Goal: Task Accomplishment & Management: Manage account settings

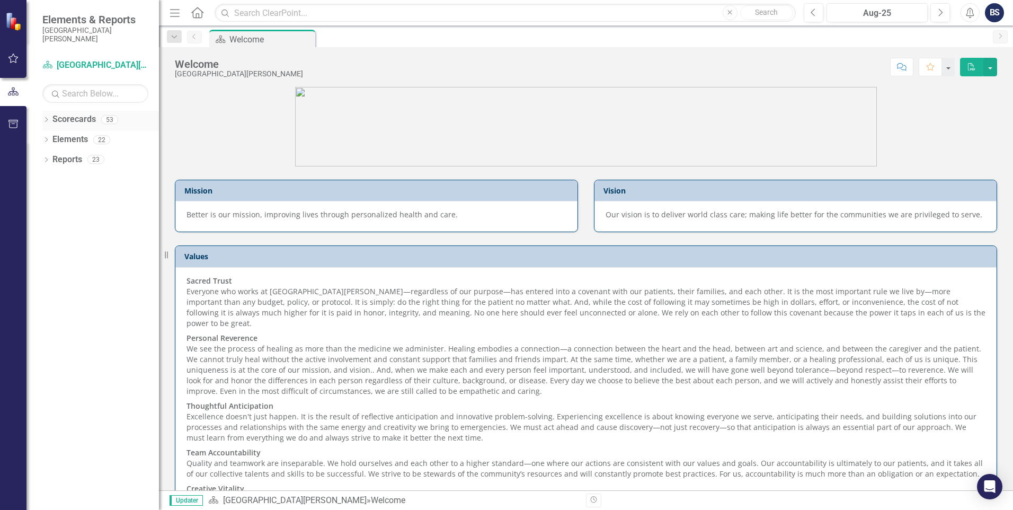
click at [62, 122] on link "Scorecards" at bounding box center [73, 119] width 43 height 12
click at [48, 120] on icon "Dropdown" at bounding box center [45, 121] width 7 height 6
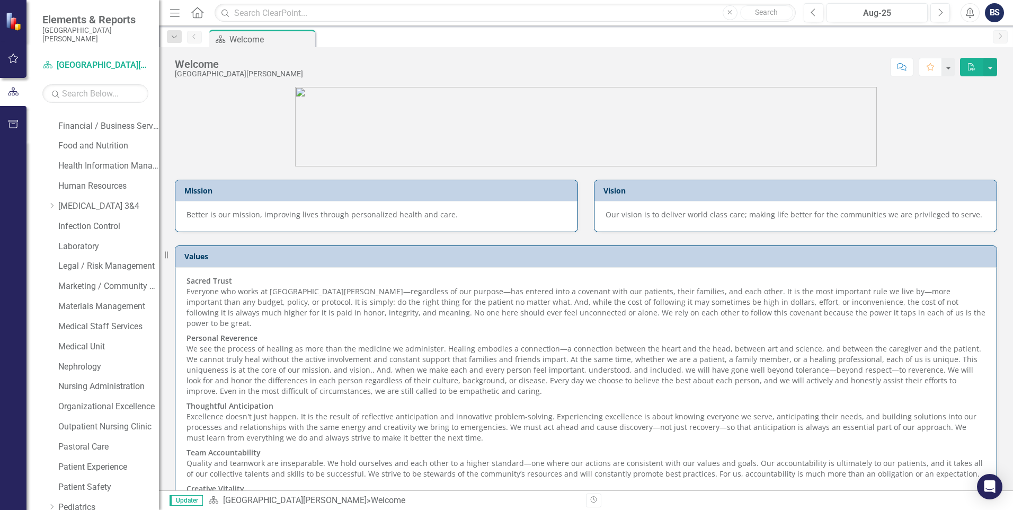
scroll to position [401, 0]
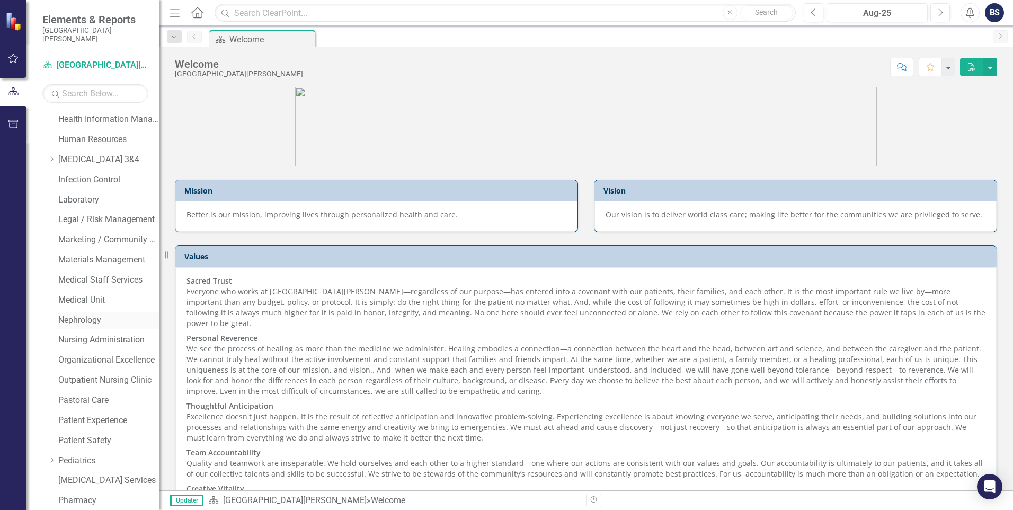
click at [72, 318] on link "Nephrology" at bounding box center [108, 320] width 101 height 12
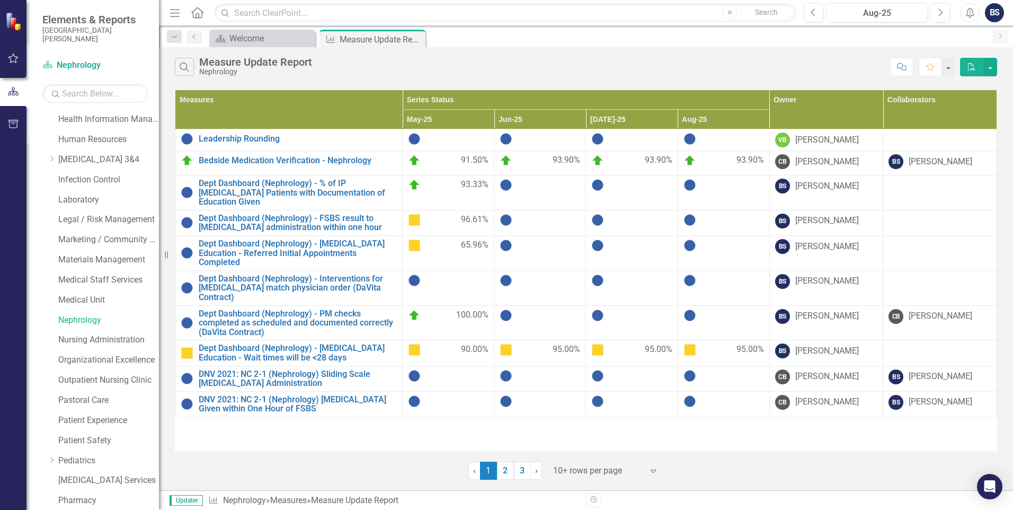
click at [522, 309] on div at bounding box center [540, 315] width 81 height 13
click at [516, 309] on div at bounding box center [540, 315] width 81 height 13
drag, startPoint x: 521, startPoint y: 298, endPoint x: 535, endPoint y: 313, distance: 20.2
click at [535, 313] on td at bounding box center [540, 322] width 92 height 35
click at [537, 121] on th "Jun-25" at bounding box center [540, 120] width 92 height 20
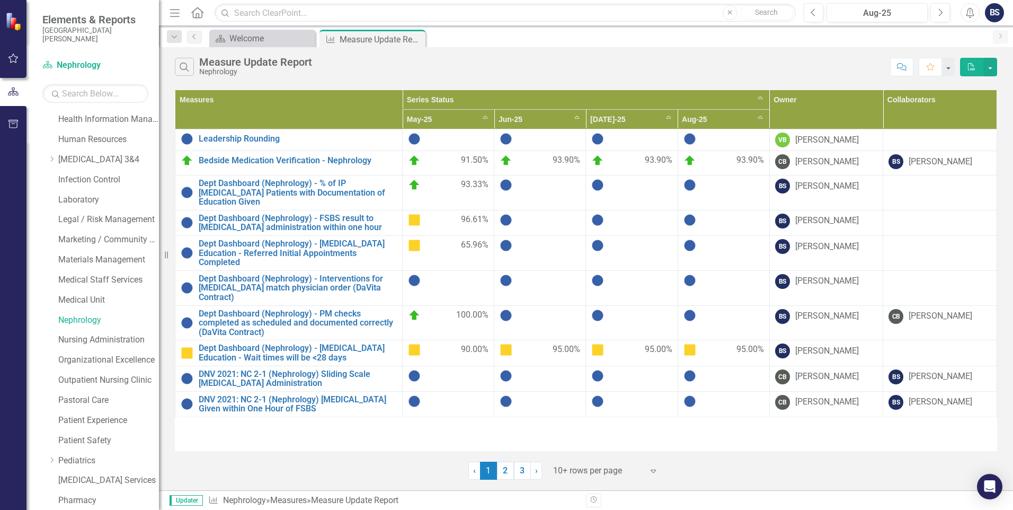
drag, startPoint x: 506, startPoint y: 182, endPoint x: 543, endPoint y: 130, distance: 63.8
click at [543, 130] on td at bounding box center [540, 140] width 92 height 22
click at [577, 117] on th "Jun-25 Sort Ascending" at bounding box center [540, 120] width 92 height 20
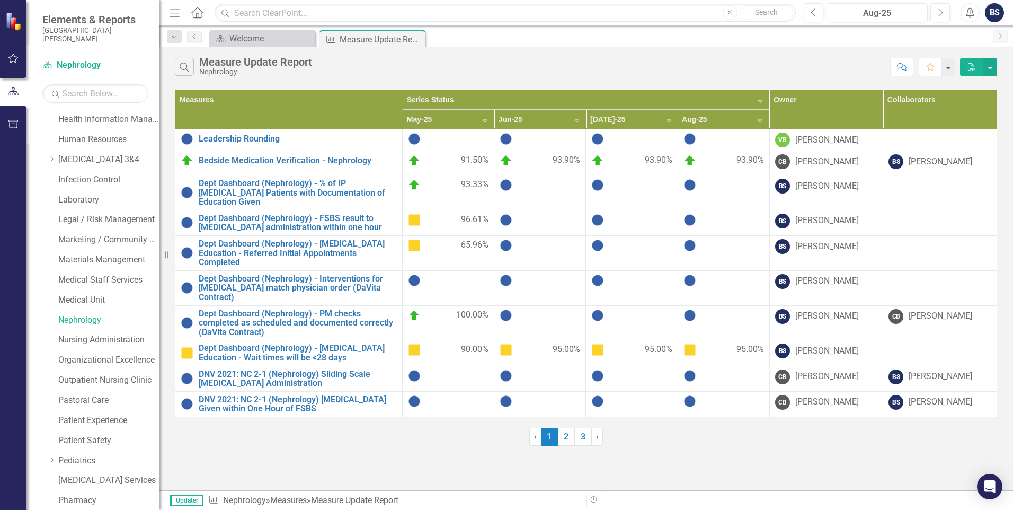
click at [577, 122] on th "Jun-25 Sort Descending" at bounding box center [540, 120] width 92 height 20
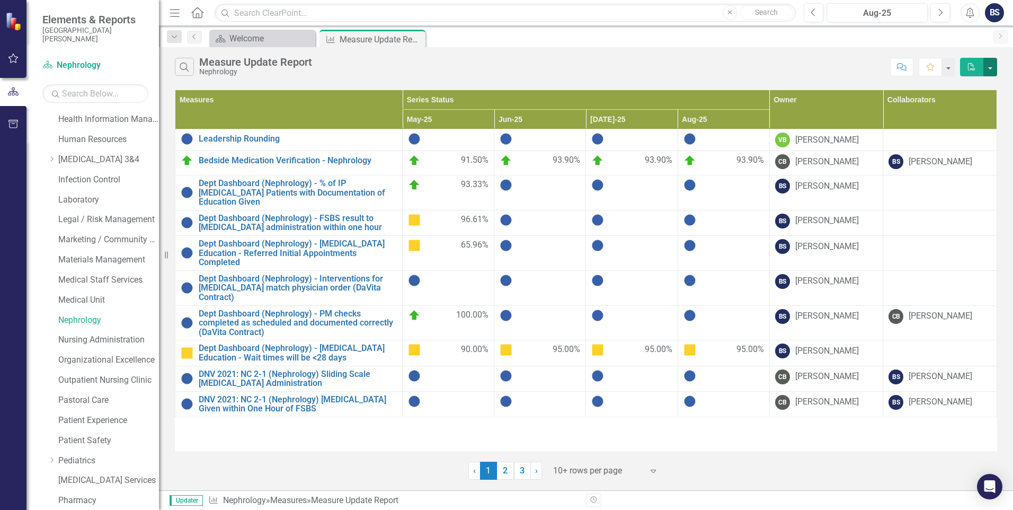
click at [991, 70] on button "button" at bounding box center [991, 67] width 14 height 19
click at [759, 68] on div "Search Measure Update Report Nephrology" at bounding box center [530, 67] width 710 height 18
click at [950, 68] on button "button" at bounding box center [948, 67] width 14 height 19
drag, startPoint x: 824, startPoint y: 64, endPoint x: 875, endPoint y: 58, distance: 51.2
click at [825, 64] on div "Search Measure Update Report Nephrology" at bounding box center [530, 67] width 710 height 18
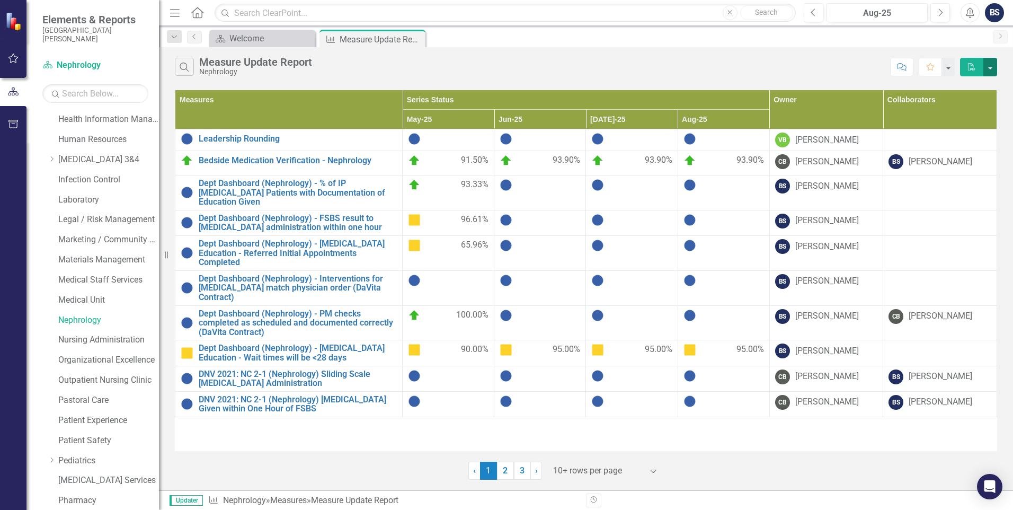
click at [994, 72] on button "button" at bounding box center [991, 67] width 14 height 19
click at [824, 72] on div "Search Measure Update Report Nephrology" at bounding box center [530, 67] width 710 height 18
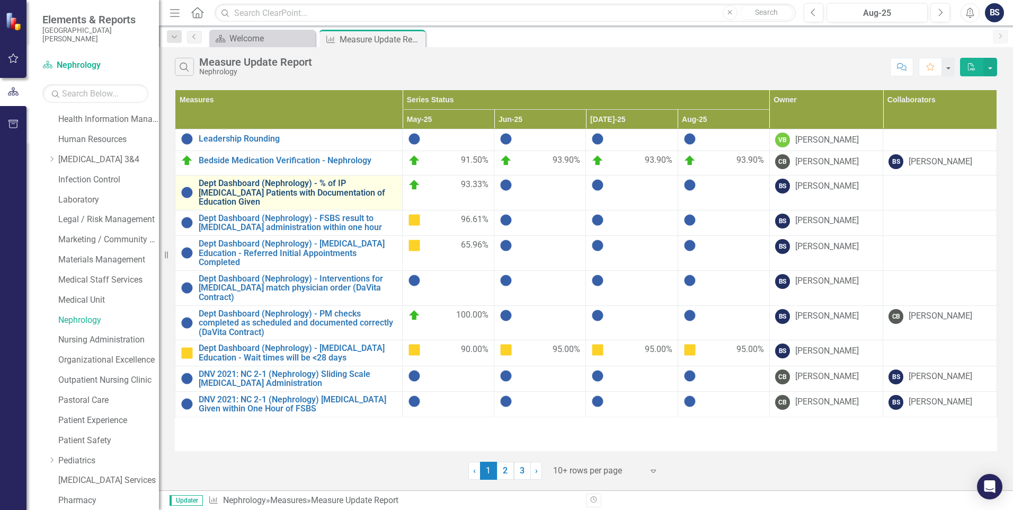
click at [355, 184] on link "Dept Dashboard (Nephrology) - % of IP [MEDICAL_DATA] Patients with Documentatio…" at bounding box center [298, 193] width 198 height 28
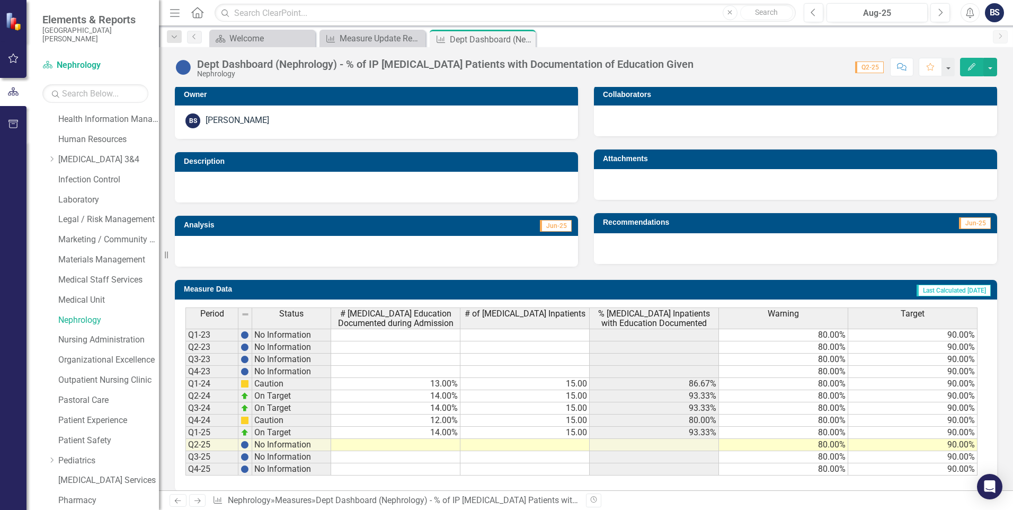
scroll to position [223, 0]
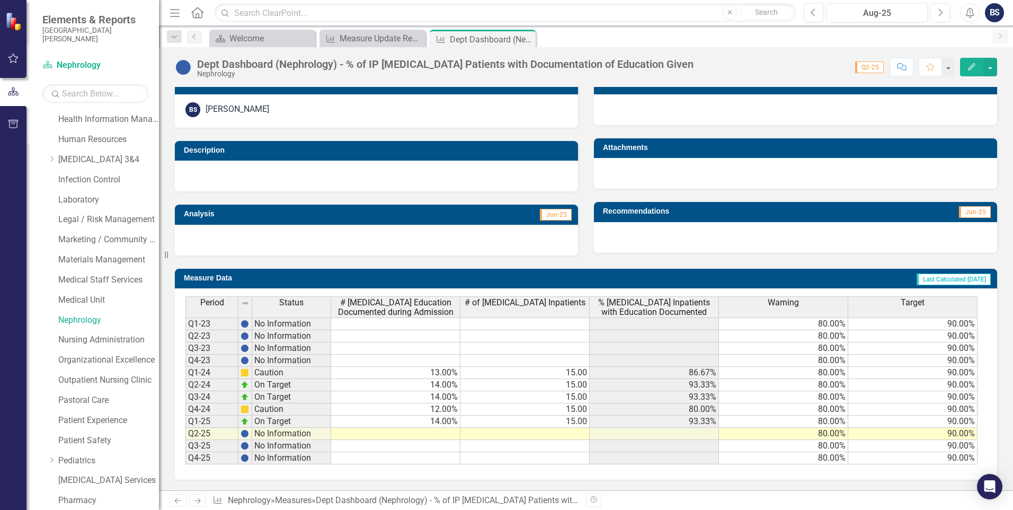
click at [572, 436] on td at bounding box center [525, 434] width 129 height 12
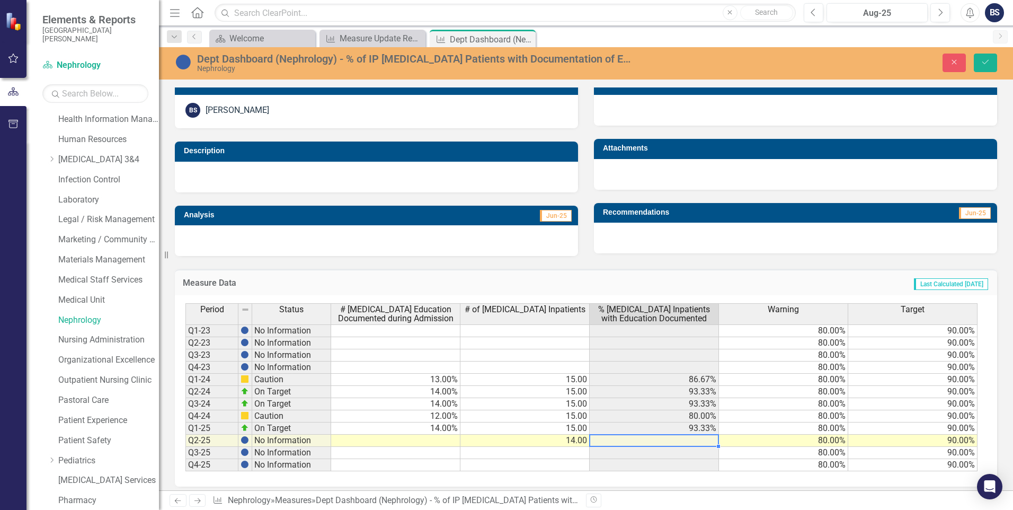
click at [696, 444] on td at bounding box center [654, 441] width 129 height 12
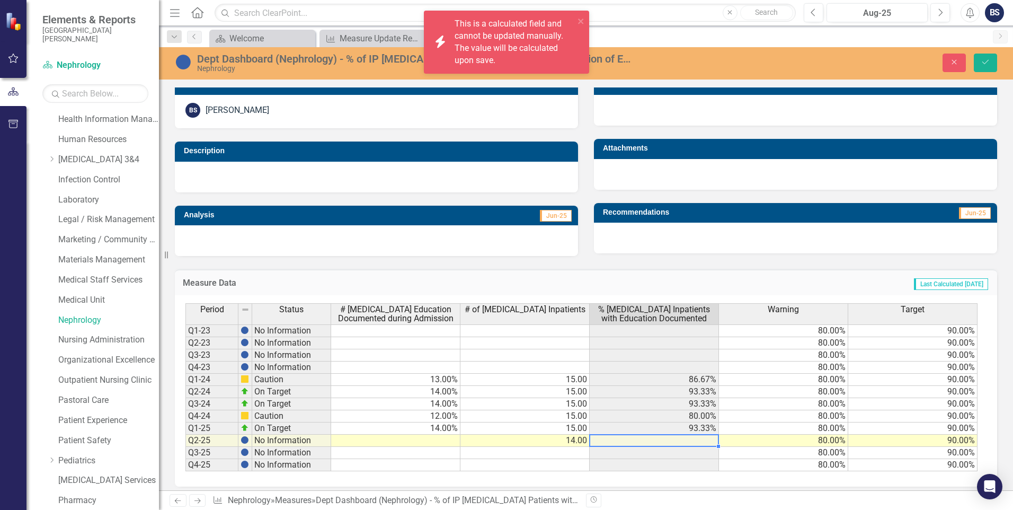
click at [696, 443] on td at bounding box center [654, 441] width 129 height 12
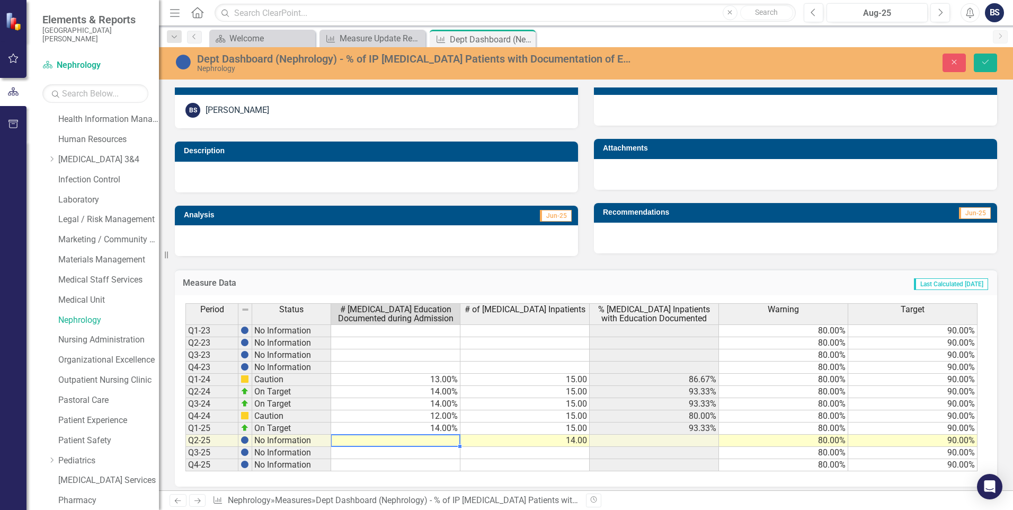
click at [441, 440] on td at bounding box center [395, 441] width 129 height 12
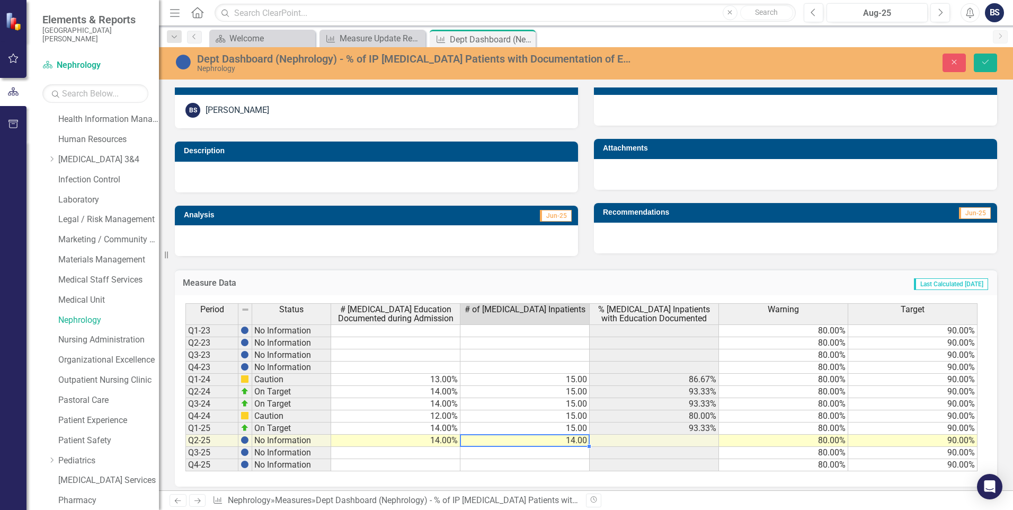
type textarea "14"
click at [448, 454] on td at bounding box center [395, 453] width 129 height 12
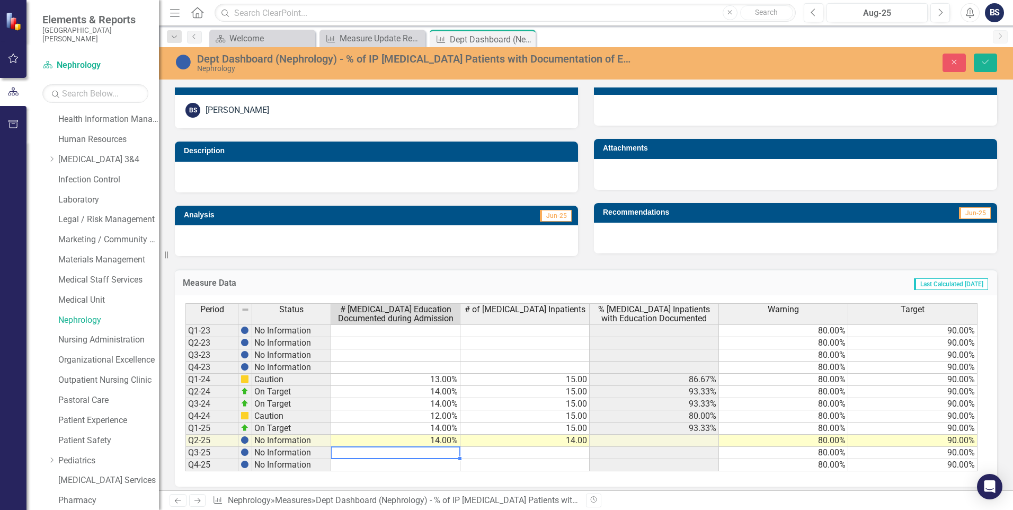
scroll to position [229, 0]
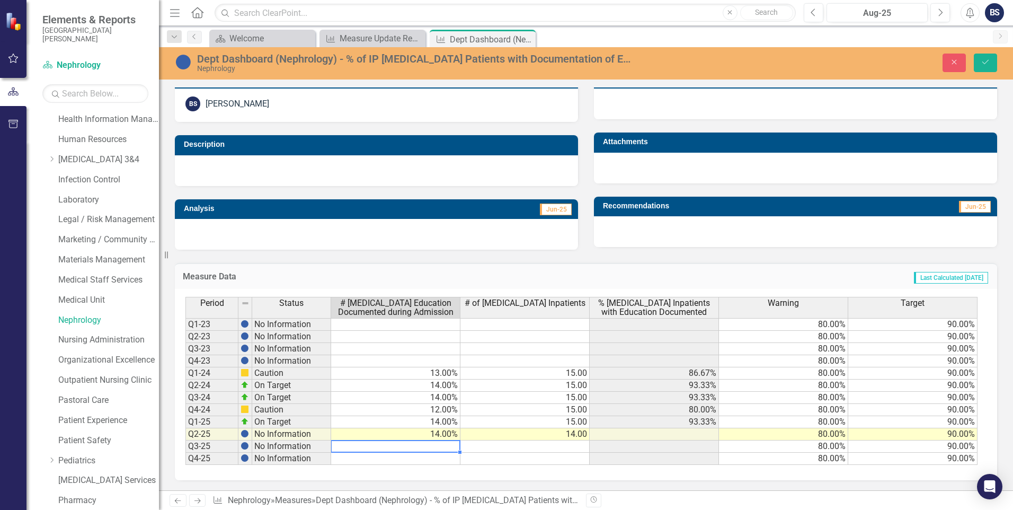
click at [516, 226] on div at bounding box center [376, 234] width 403 height 31
click at [400, 236] on div at bounding box center [376, 234] width 403 height 31
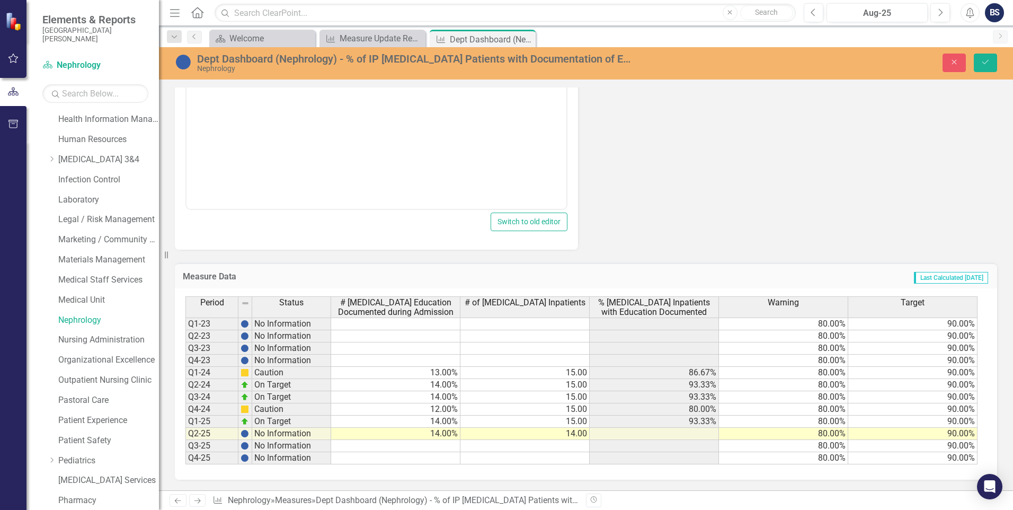
scroll to position [414, 0]
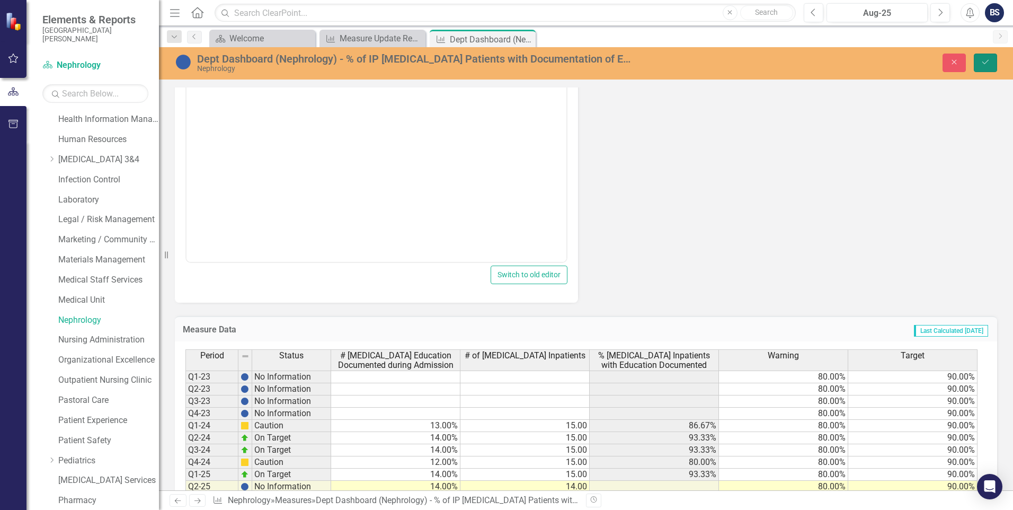
click at [985, 58] on icon "Save" at bounding box center [986, 61] width 10 height 7
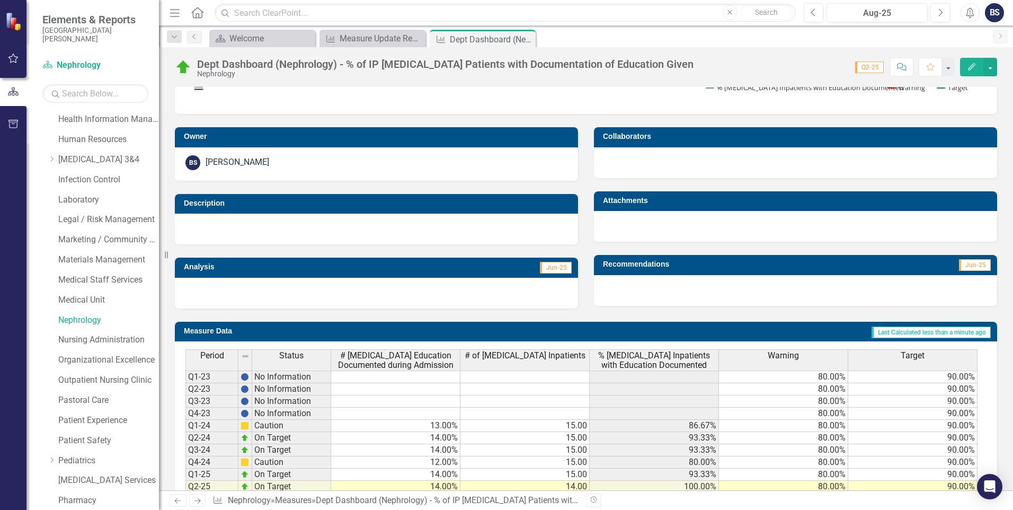
scroll to position [64, 0]
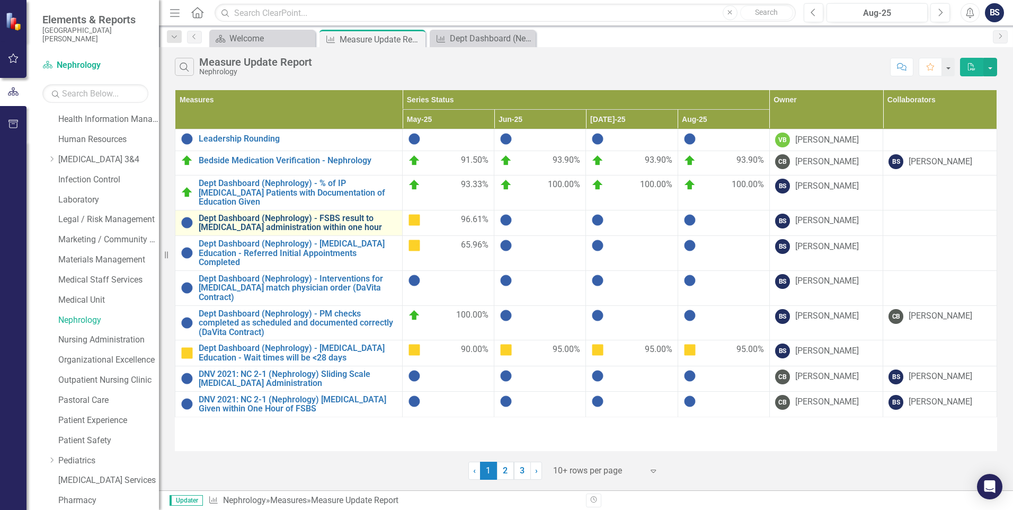
click at [323, 214] on link "Dept Dashboard (Nephrology) - FSBS result to [MEDICAL_DATA] administration with…" at bounding box center [298, 223] width 198 height 19
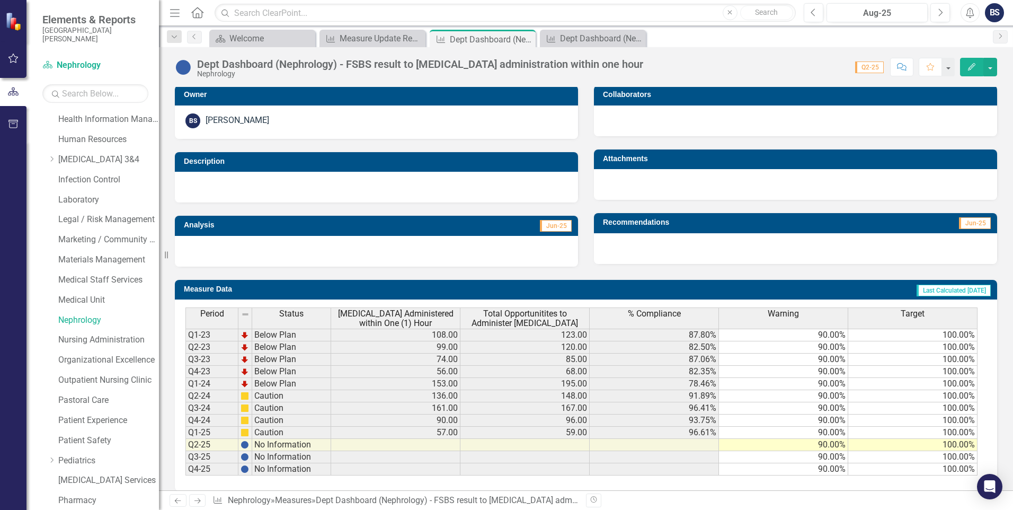
scroll to position [223, 0]
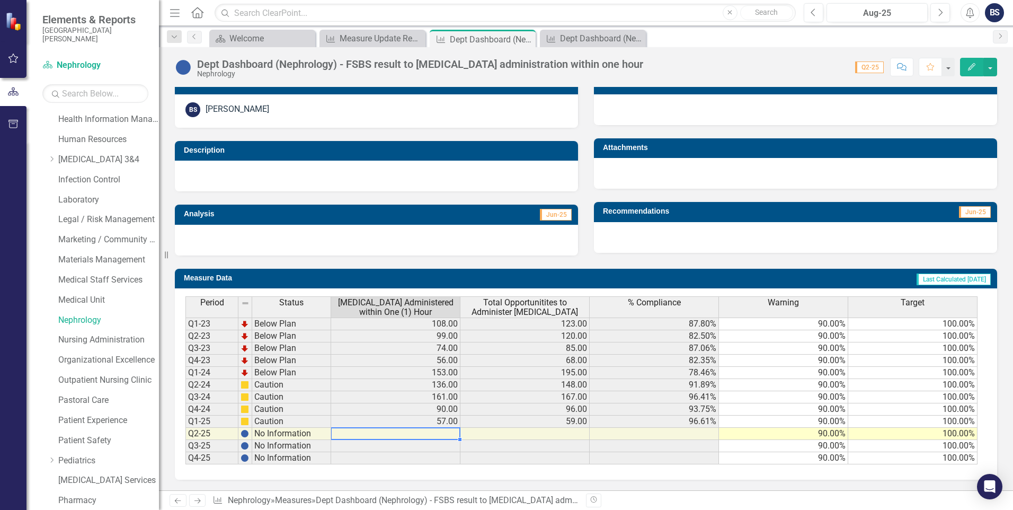
click at [442, 431] on td at bounding box center [395, 434] width 129 height 12
click at [440, 433] on td at bounding box center [395, 434] width 129 height 12
click at [431, 430] on td at bounding box center [395, 434] width 129 height 12
click at [437, 432] on td at bounding box center [395, 434] width 129 height 12
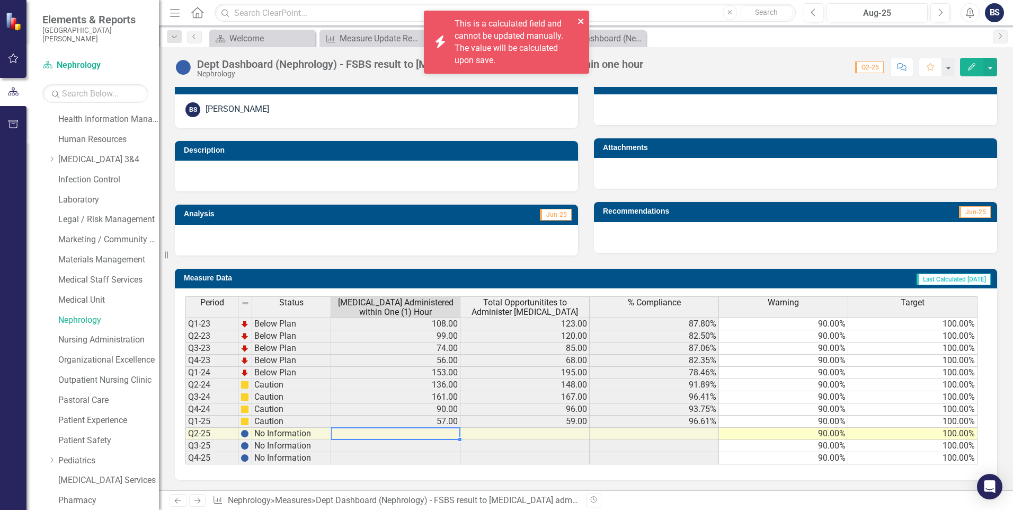
click at [580, 17] on icon "close" at bounding box center [581, 21] width 7 height 8
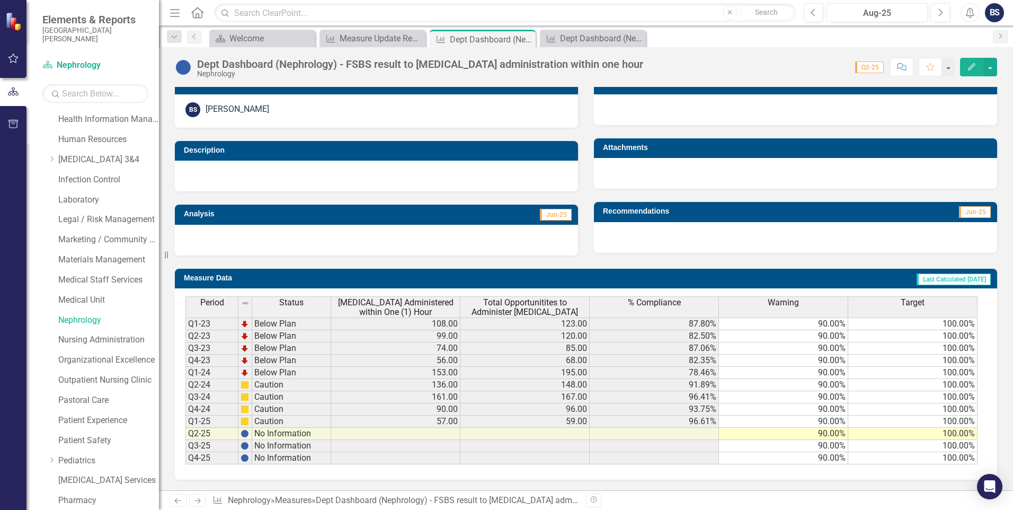
scroll to position [0, 0]
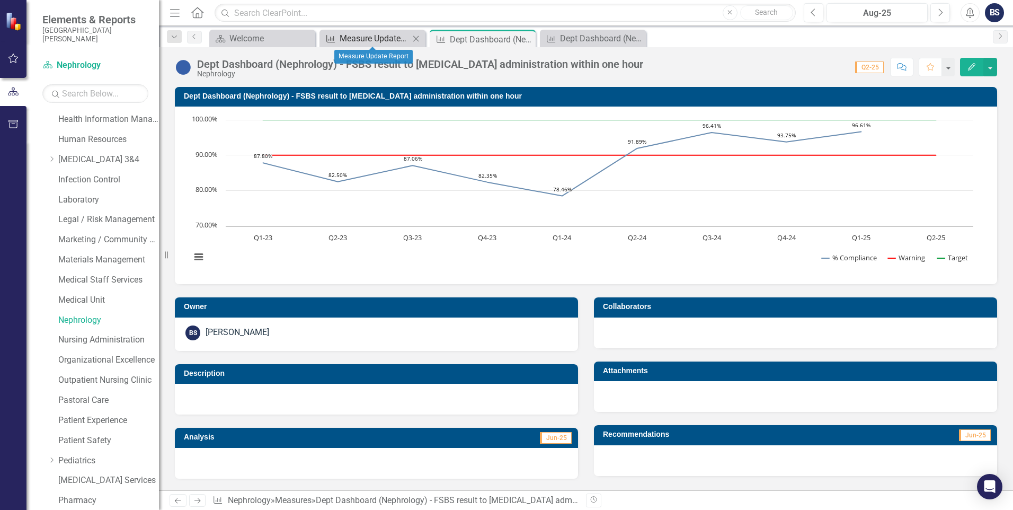
click at [358, 38] on div "Measure Update Report" at bounding box center [375, 38] width 70 height 13
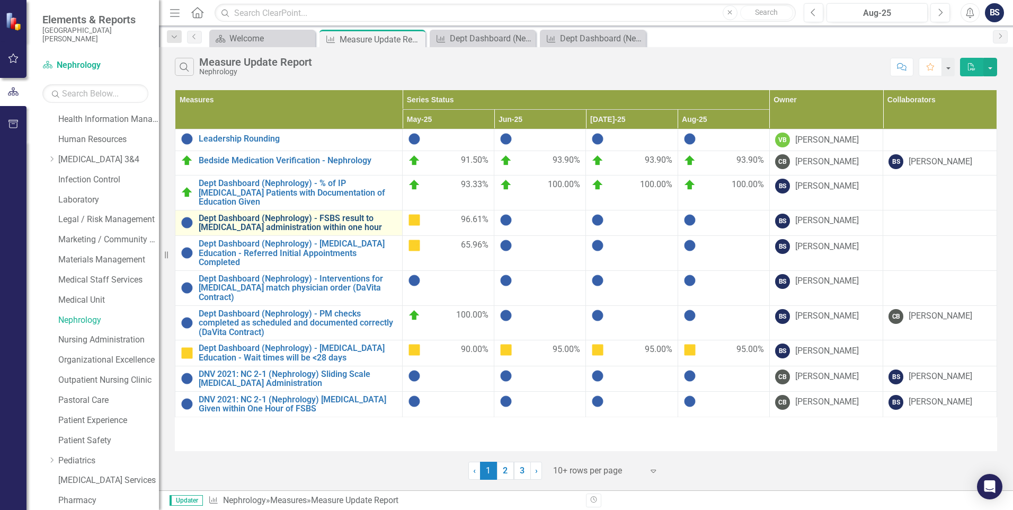
click at [309, 214] on link "Dept Dashboard (Nephrology) - FSBS result to [MEDICAL_DATA] administration with…" at bounding box center [298, 223] width 198 height 19
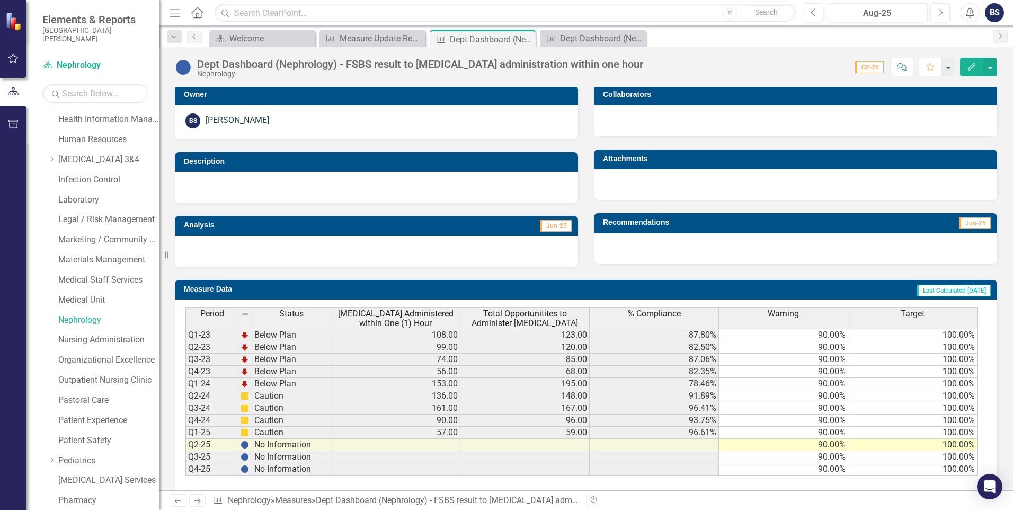
scroll to position [223, 0]
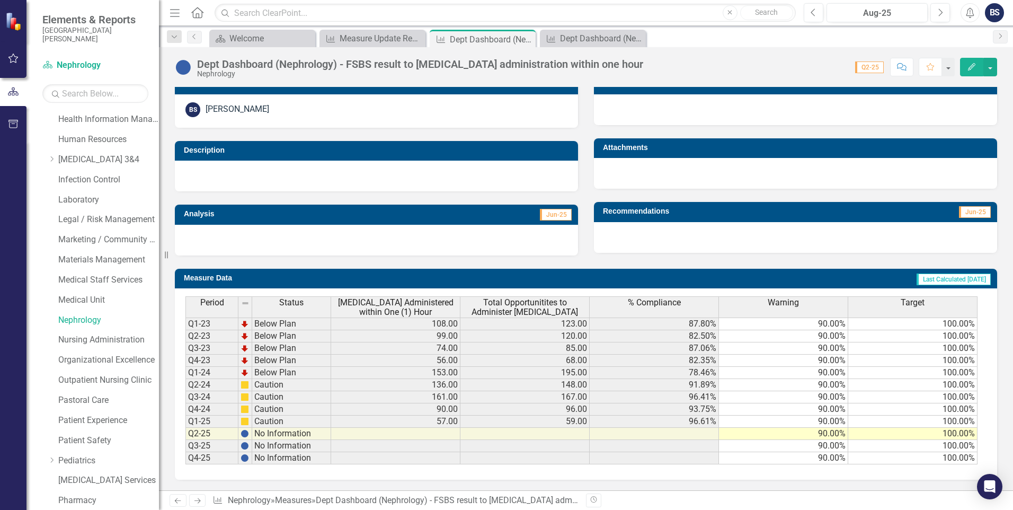
click at [562, 429] on td at bounding box center [525, 434] width 129 height 12
click at [978, 64] on button "Edit" at bounding box center [971, 67] width 23 height 19
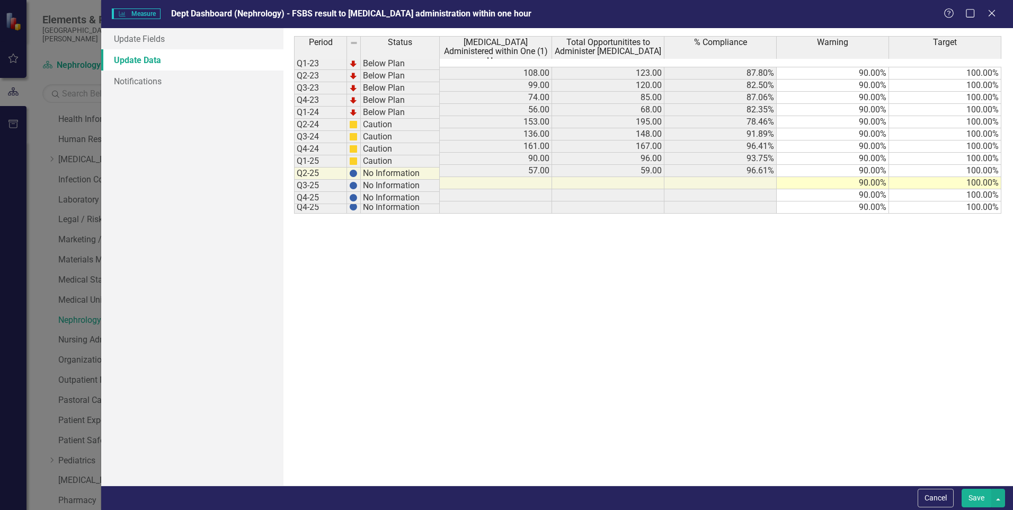
scroll to position [0, 0]
click at [522, 177] on td at bounding box center [496, 183] width 112 height 12
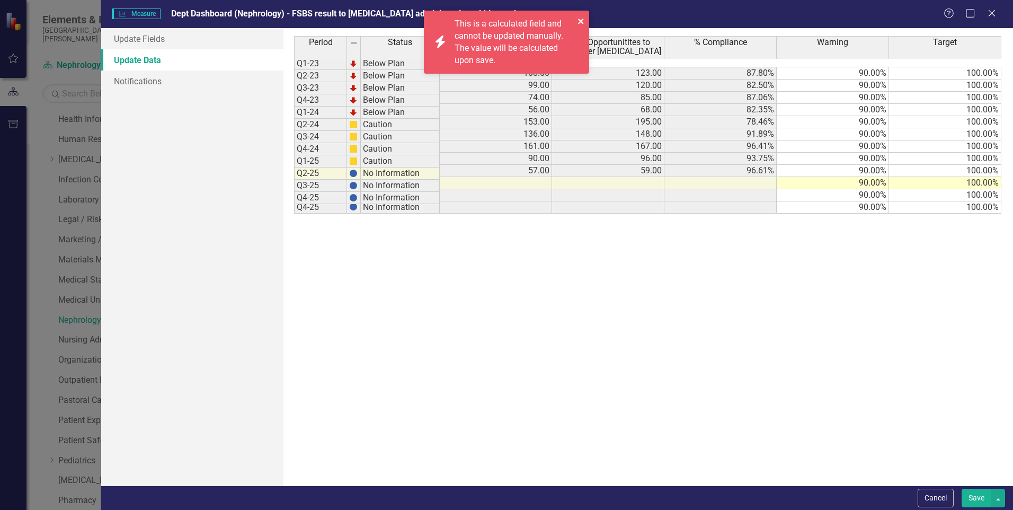
click at [580, 18] on icon "close" at bounding box center [581, 21] width 7 height 8
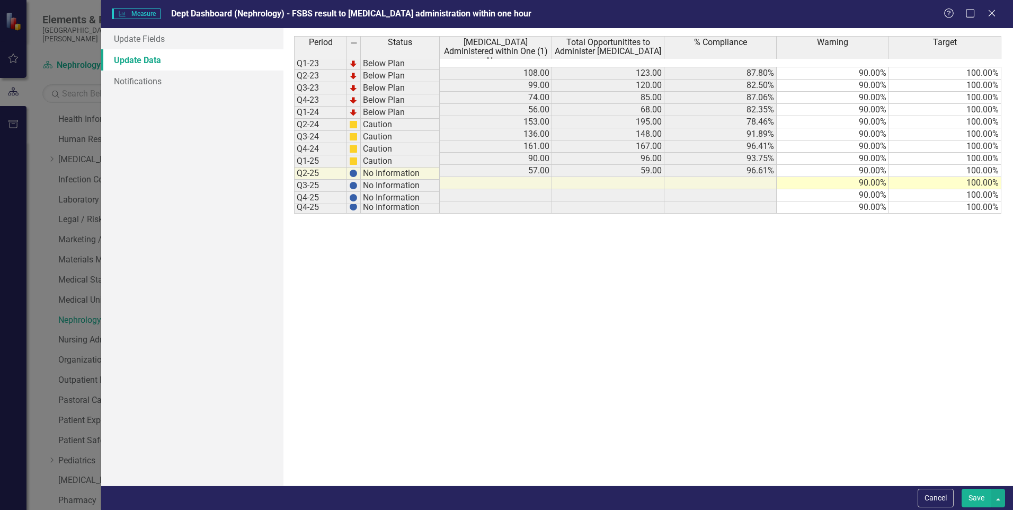
click at [613, 177] on td at bounding box center [608, 183] width 112 height 12
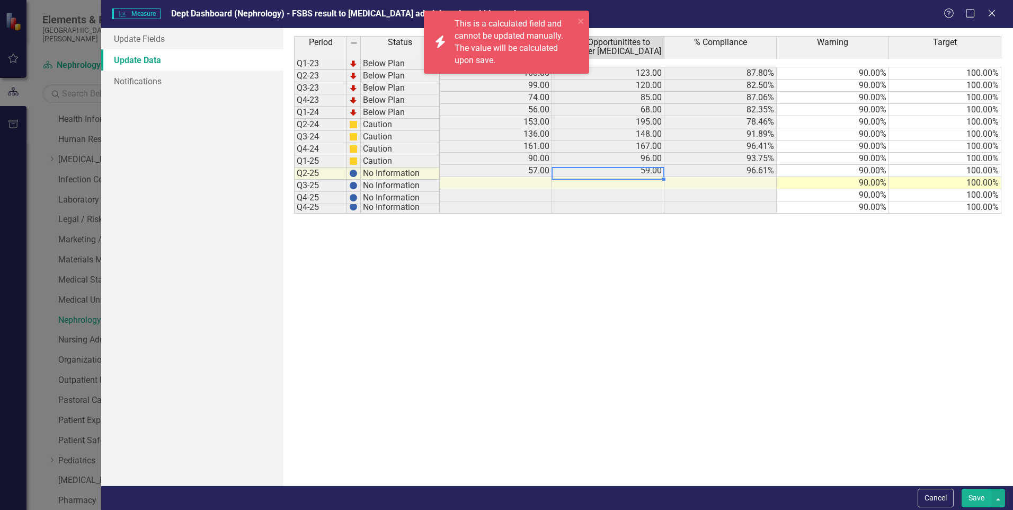
click at [721, 177] on td at bounding box center [721, 183] width 112 height 12
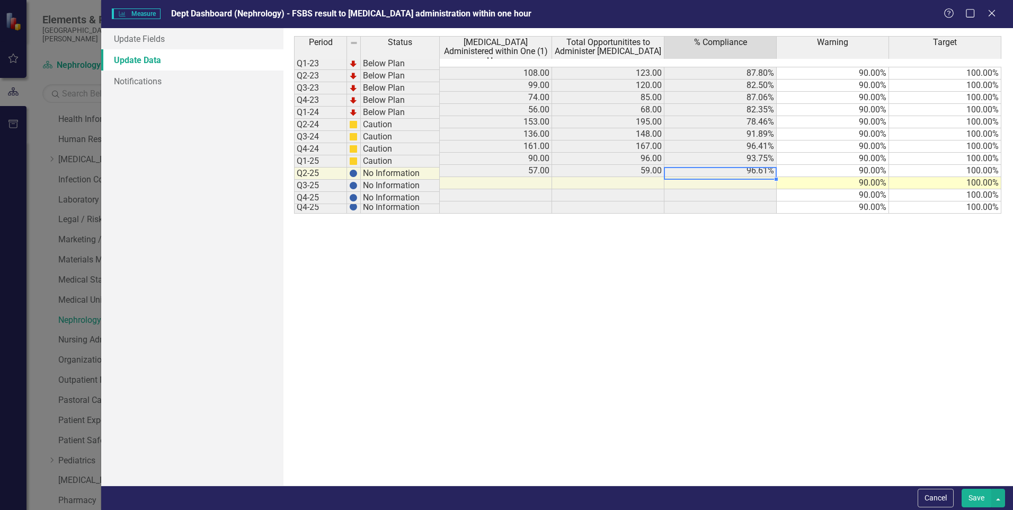
click at [721, 177] on td at bounding box center [721, 183] width 112 height 12
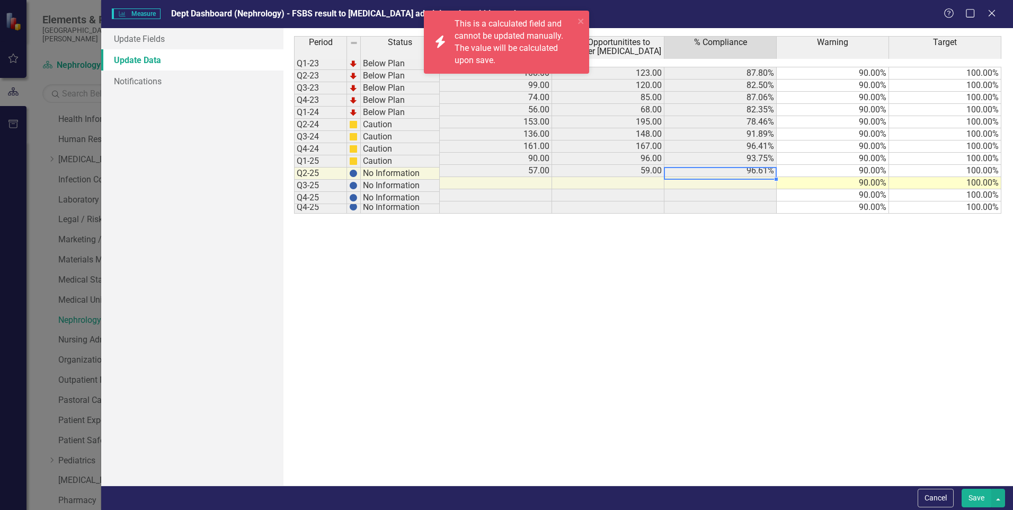
click at [721, 189] on td at bounding box center [721, 195] width 112 height 12
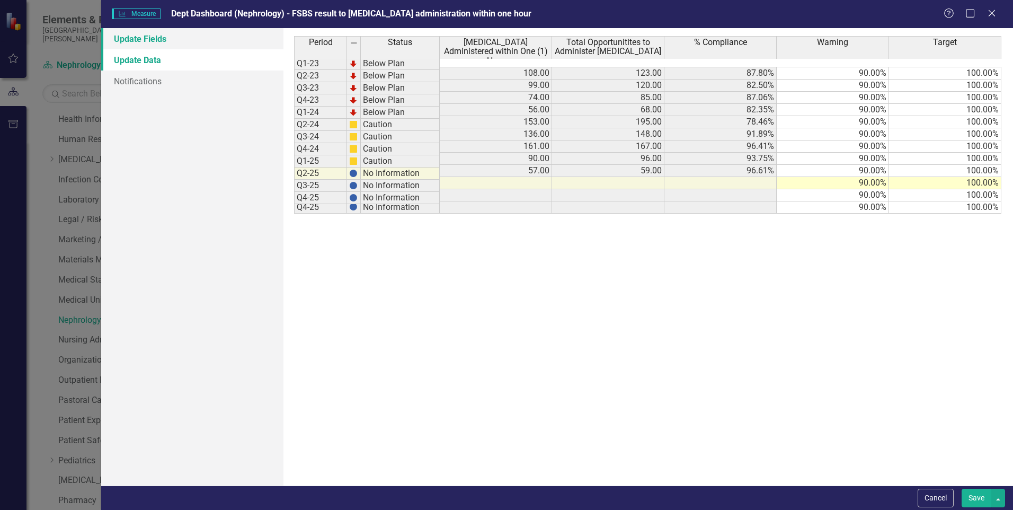
click at [144, 33] on link "Update Fields" at bounding box center [192, 38] width 182 height 21
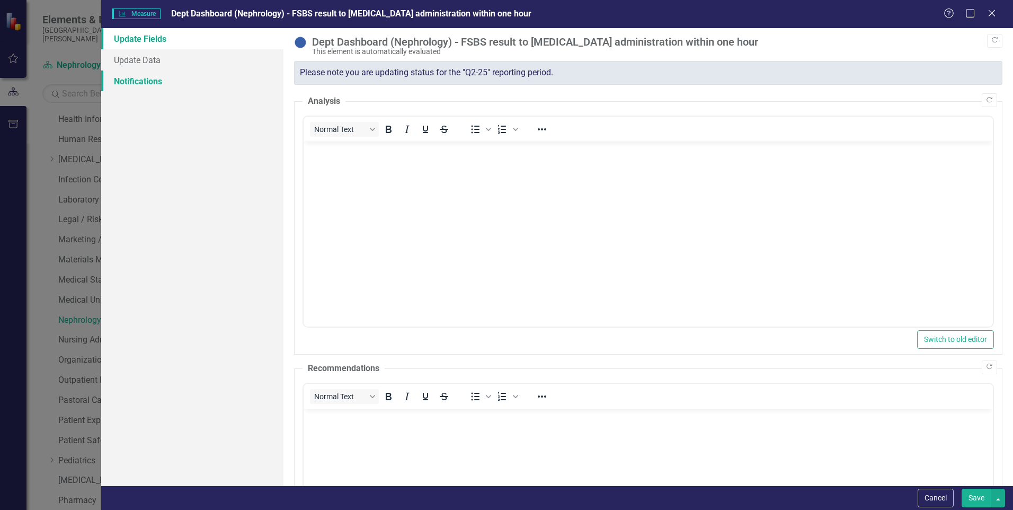
click at [128, 81] on link "Notifications" at bounding box center [192, 80] width 182 height 21
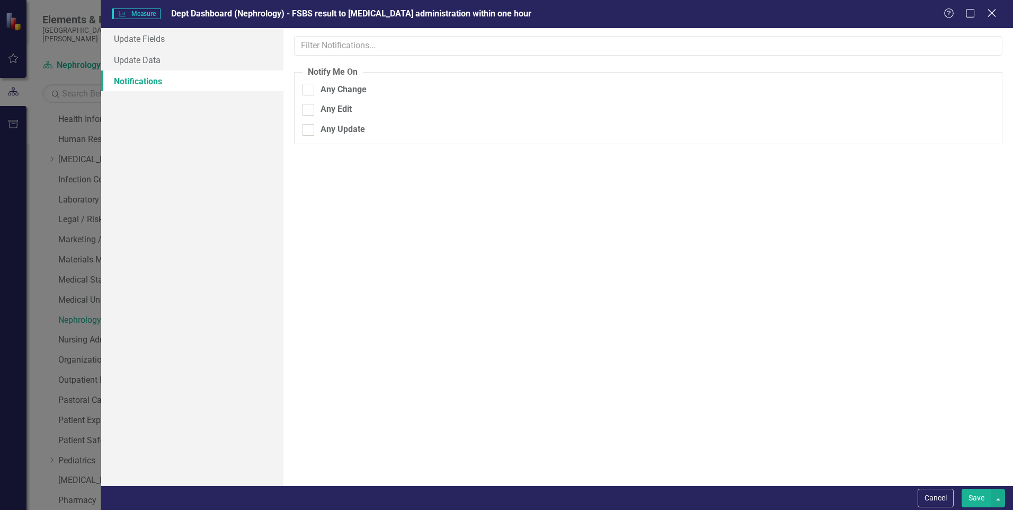
click at [989, 14] on icon "Close" at bounding box center [991, 13] width 13 height 10
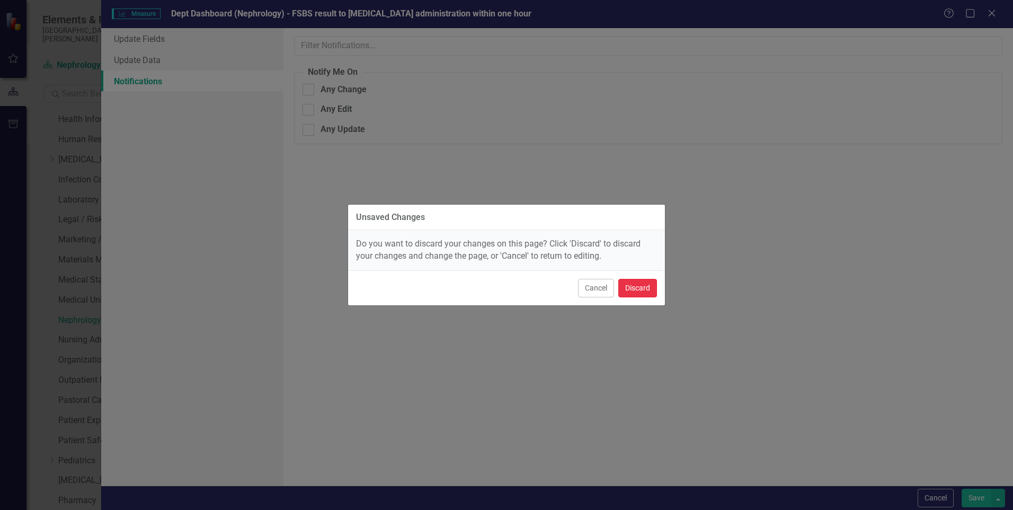
click at [642, 291] on button "Discard" at bounding box center [638, 288] width 39 height 19
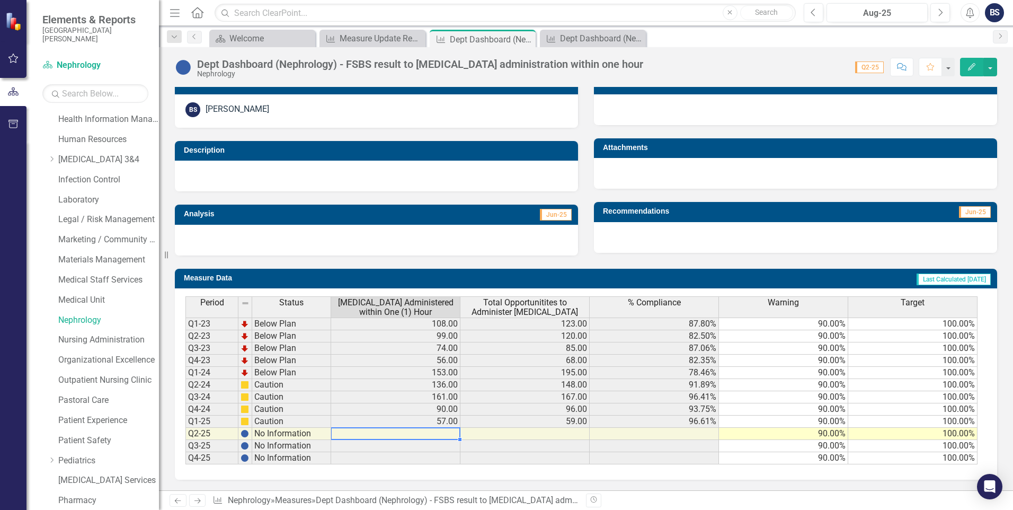
click at [444, 432] on td at bounding box center [395, 434] width 129 height 12
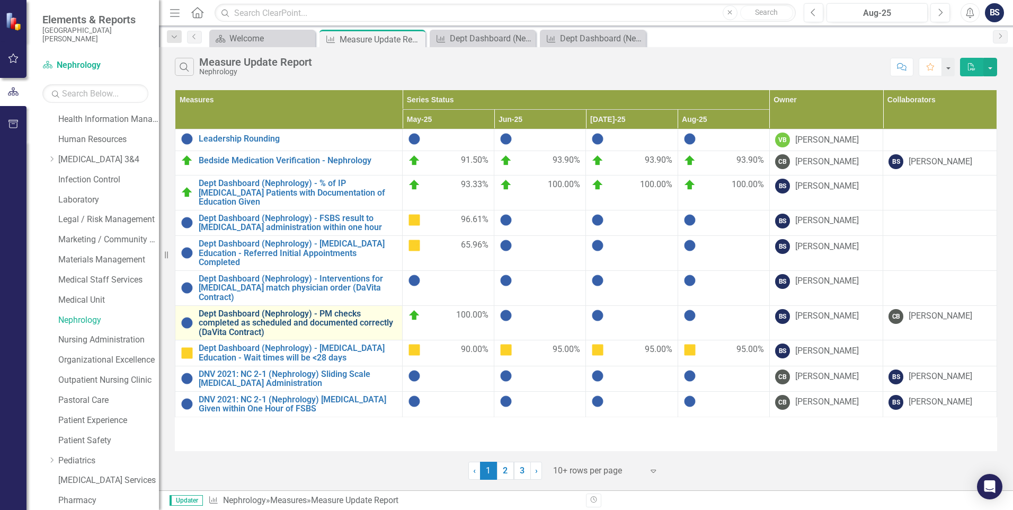
click at [321, 309] on link "Dept Dashboard (Nephrology) - PM checks completed as scheduled and documented c…" at bounding box center [298, 323] width 198 height 28
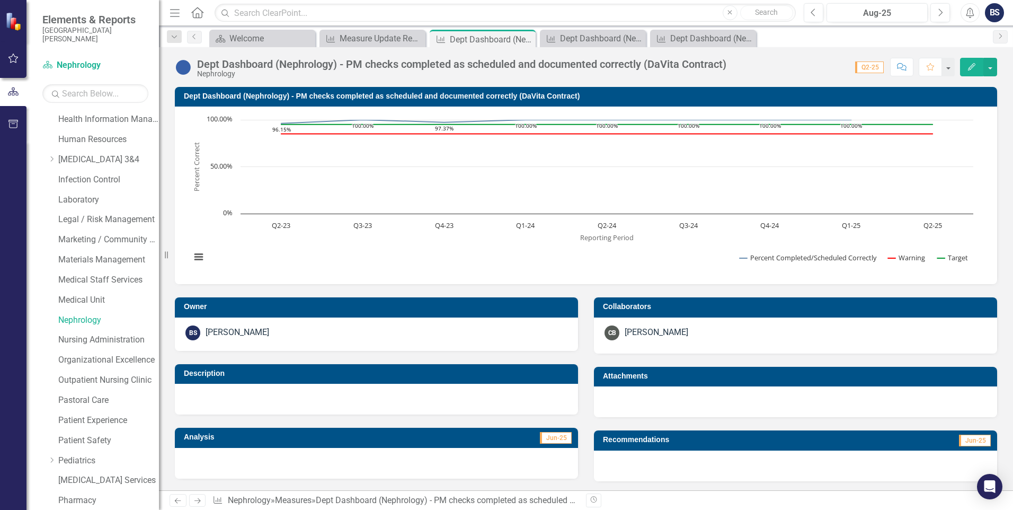
scroll to position [212, 0]
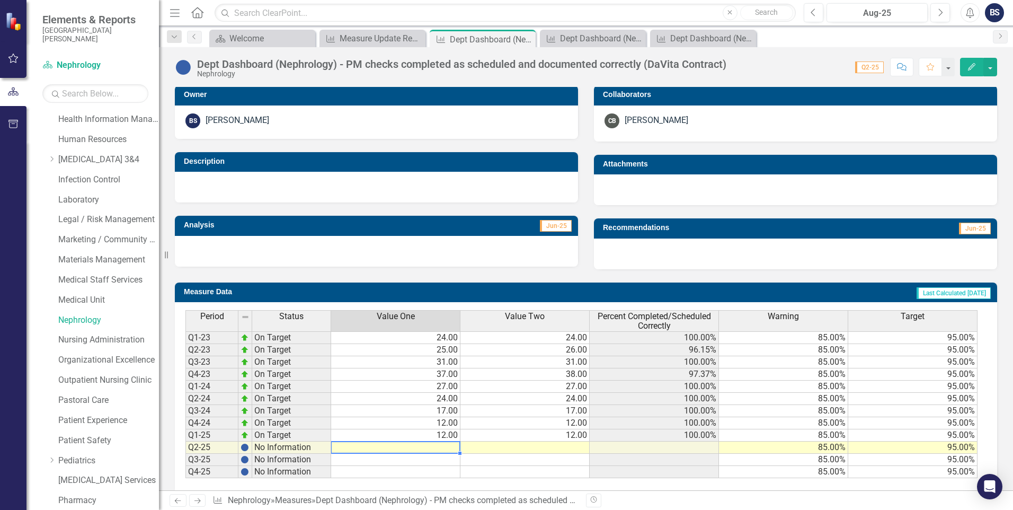
click at [441, 451] on td at bounding box center [395, 447] width 129 height 12
type textarea "12"
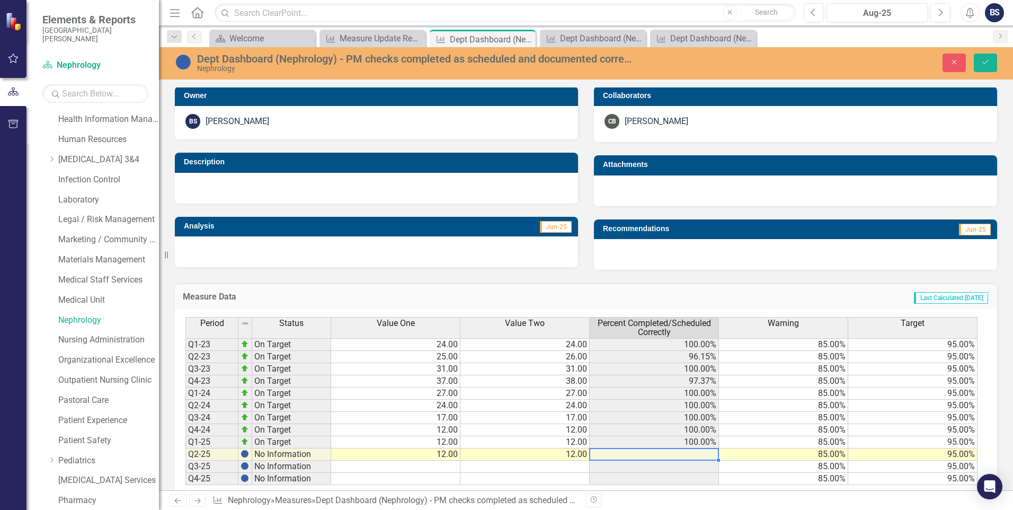
type textarea "12"
click at [552, 427] on td "12.00" at bounding box center [525, 430] width 129 height 12
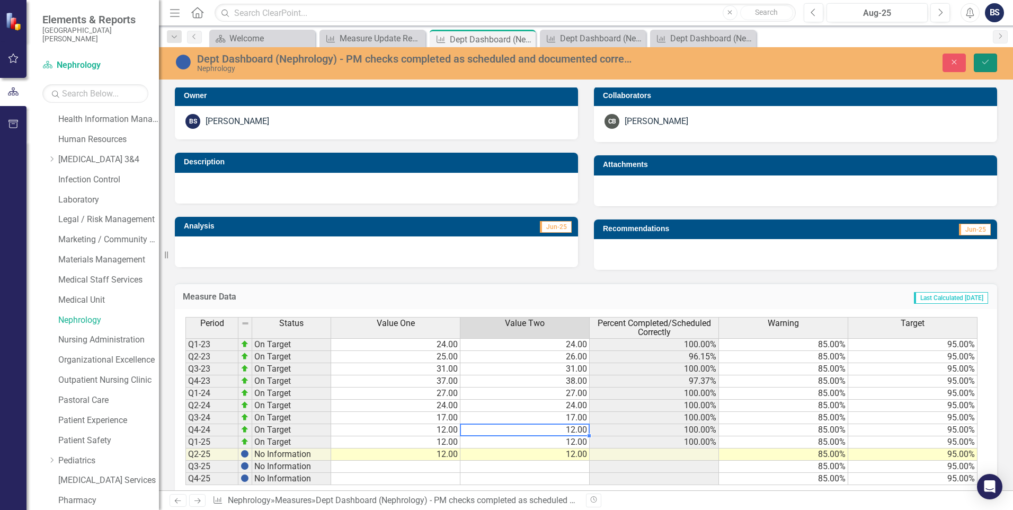
click at [984, 59] on icon "Save" at bounding box center [986, 61] width 10 height 7
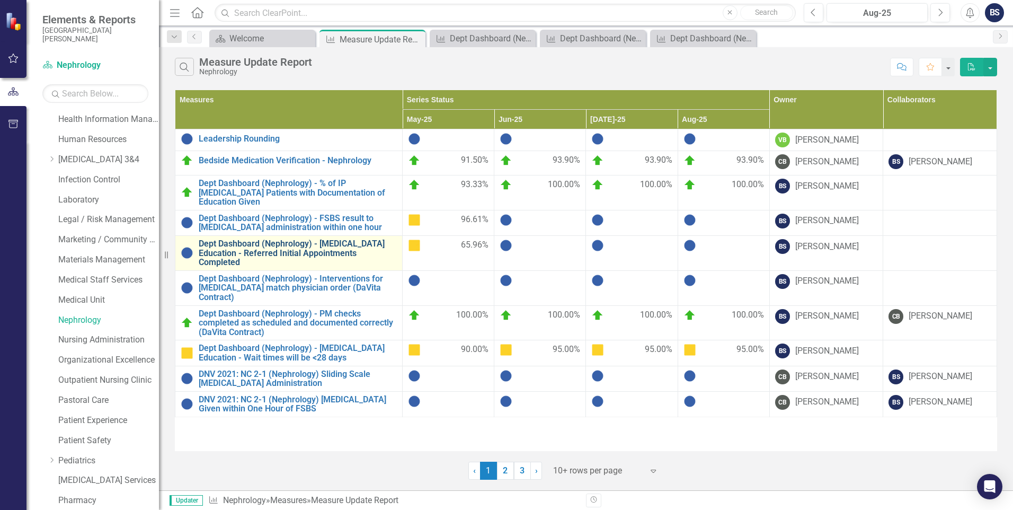
click at [328, 240] on link "Dept Dashboard (Nephrology) - [MEDICAL_DATA] Education - Referred Initial Appoi…" at bounding box center [298, 253] width 198 height 28
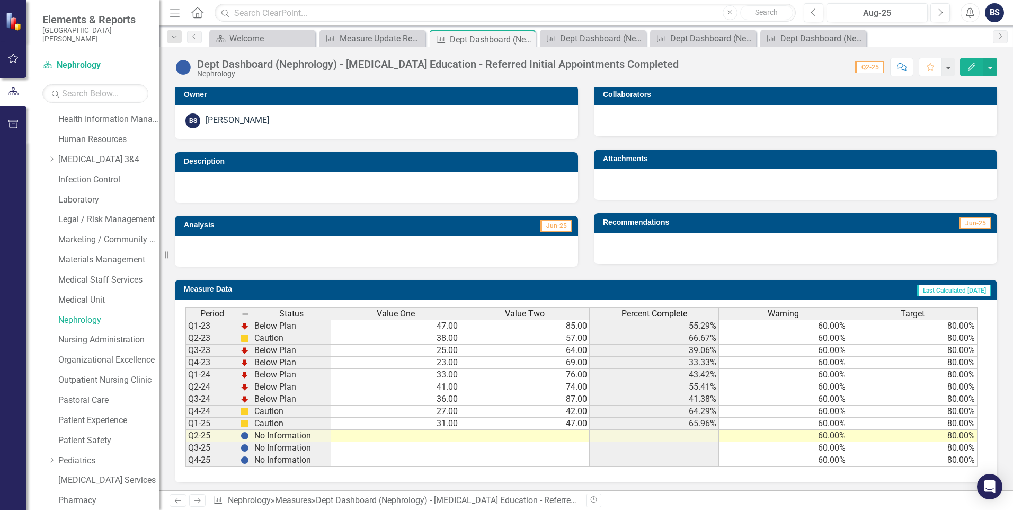
scroll to position [215, 0]
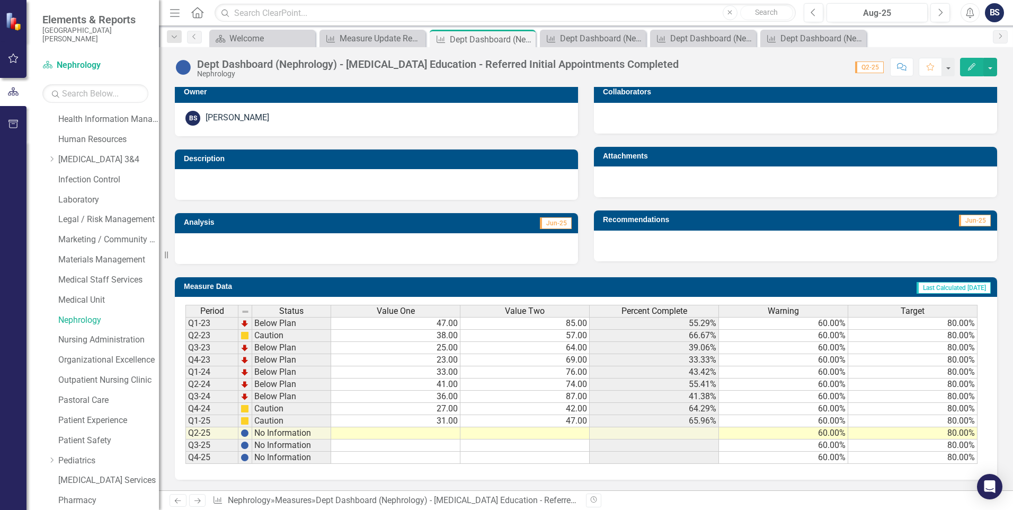
click at [559, 431] on td at bounding box center [525, 433] width 129 height 12
type textarea "7"
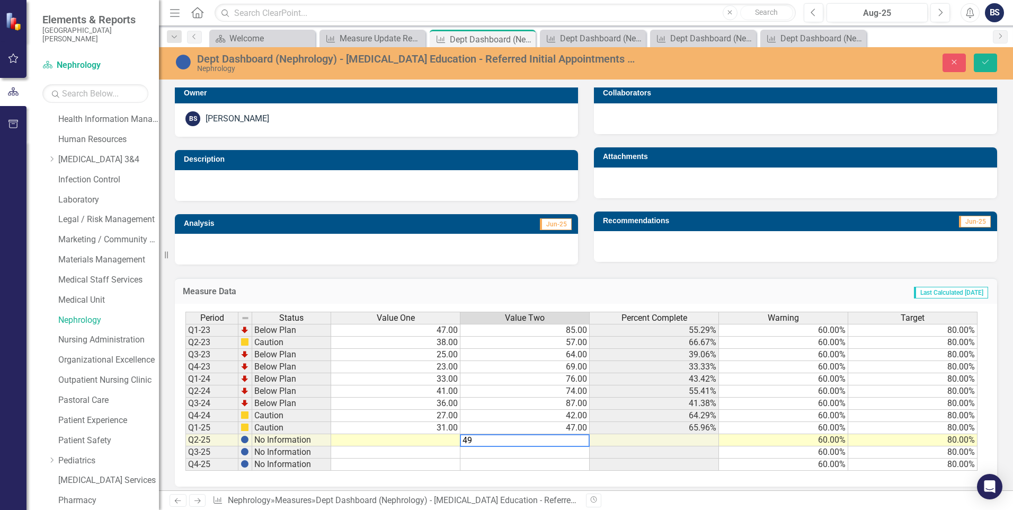
type textarea "49"
click at [385, 442] on td at bounding box center [395, 440] width 129 height 12
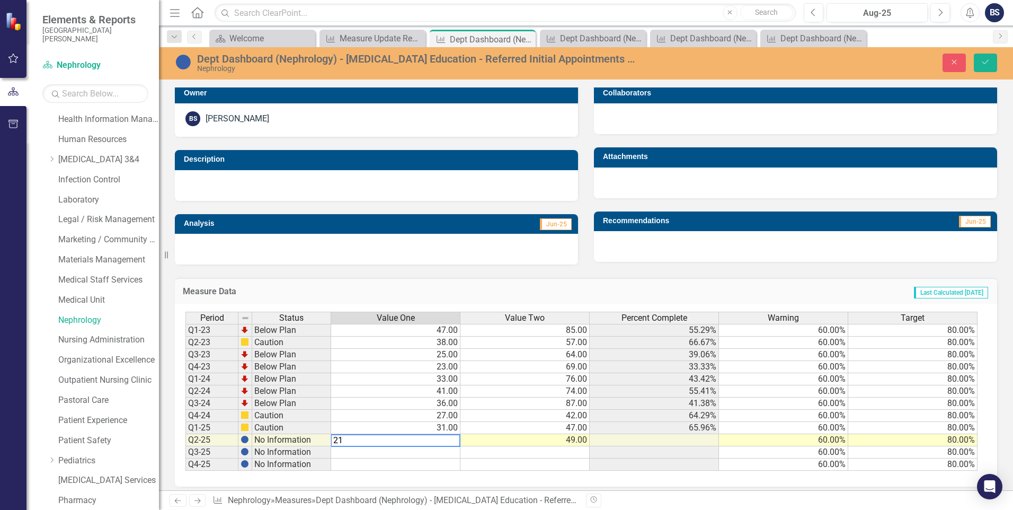
type textarea "21"
click at [186, 457] on div "Period Status Value One Value Two Percent Complete Warning Target Q1-23 Below P…" at bounding box center [186, 391] width 0 height 159
click at [990, 61] on icon "Save" at bounding box center [986, 61] width 10 height 7
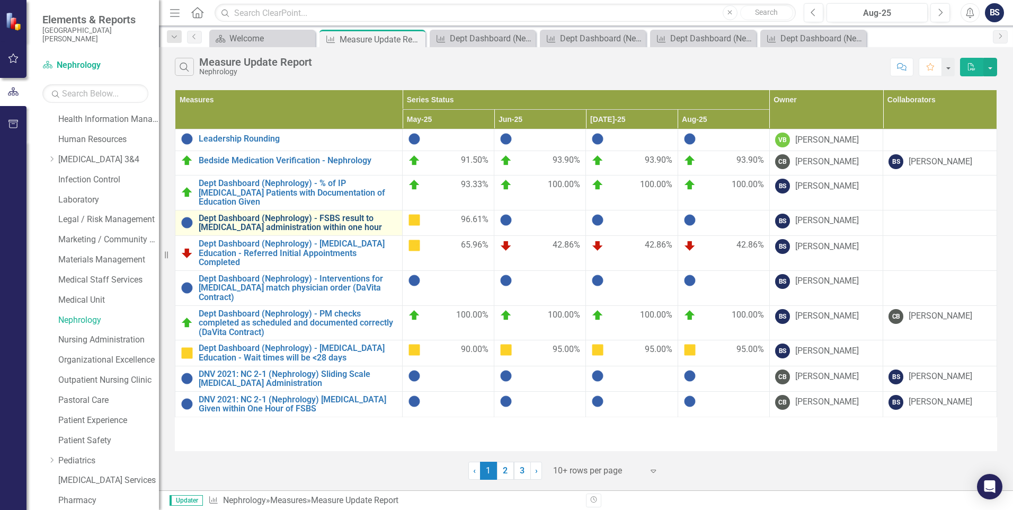
click at [326, 214] on link "Dept Dashboard (Nephrology) - FSBS result to [MEDICAL_DATA] administration with…" at bounding box center [298, 223] width 198 height 19
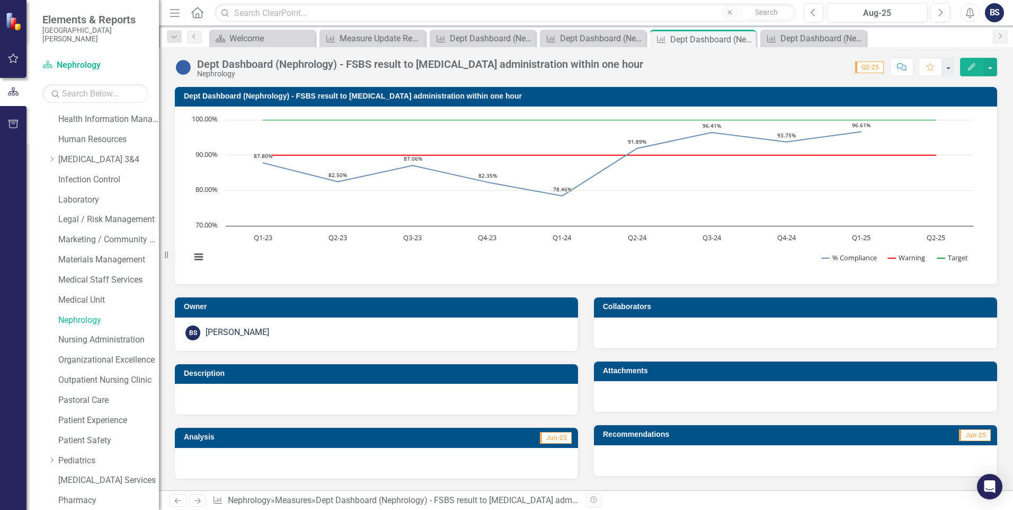
scroll to position [223, 0]
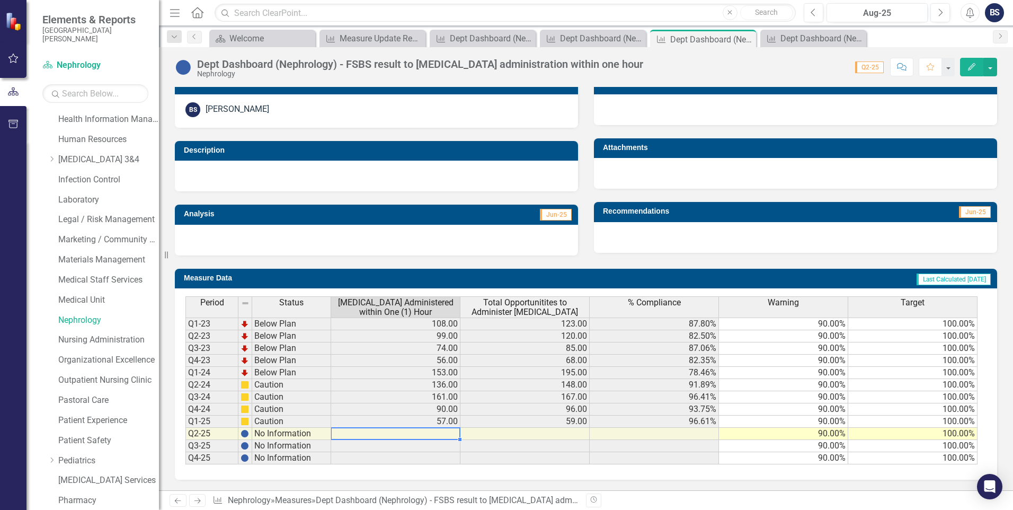
click at [435, 436] on td at bounding box center [395, 434] width 129 height 12
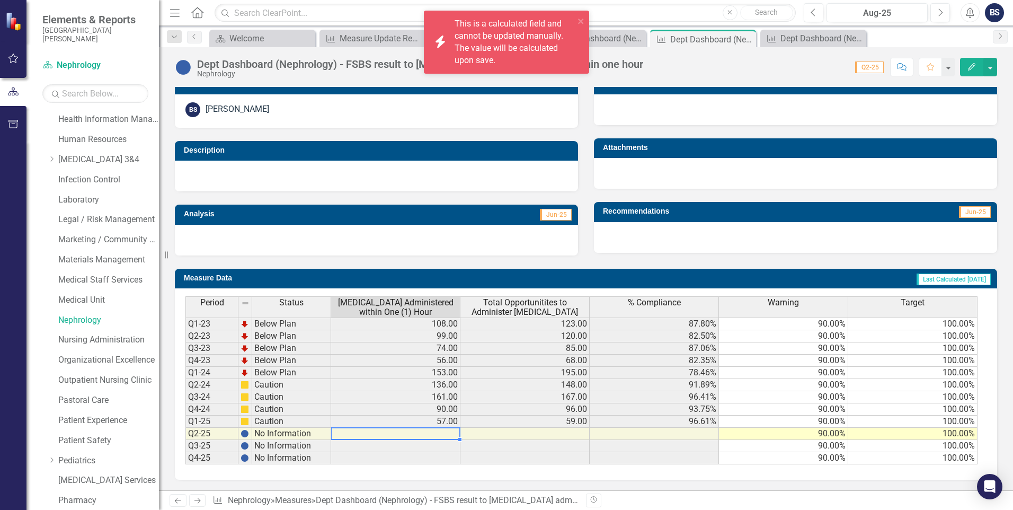
click at [422, 434] on td at bounding box center [395, 434] width 129 height 12
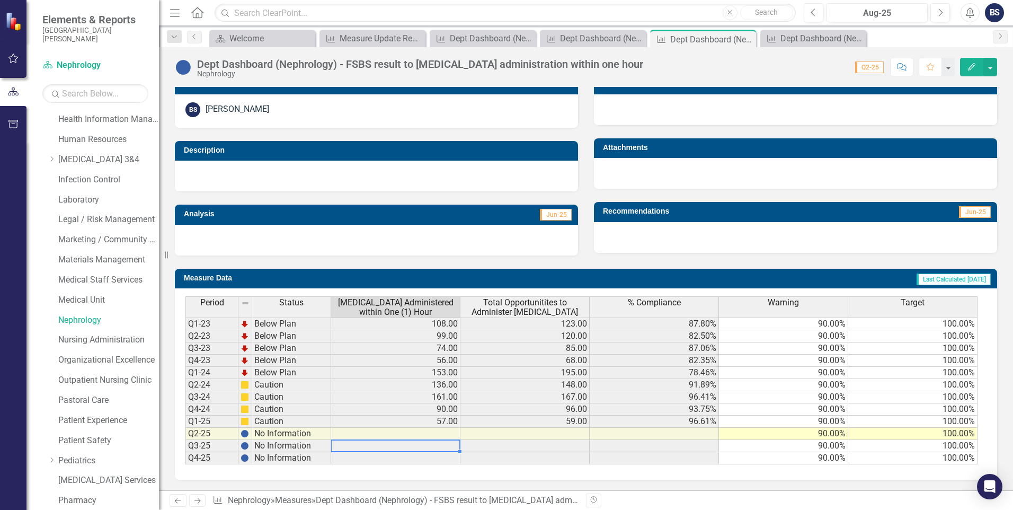
click at [414, 447] on td at bounding box center [395, 446] width 129 height 12
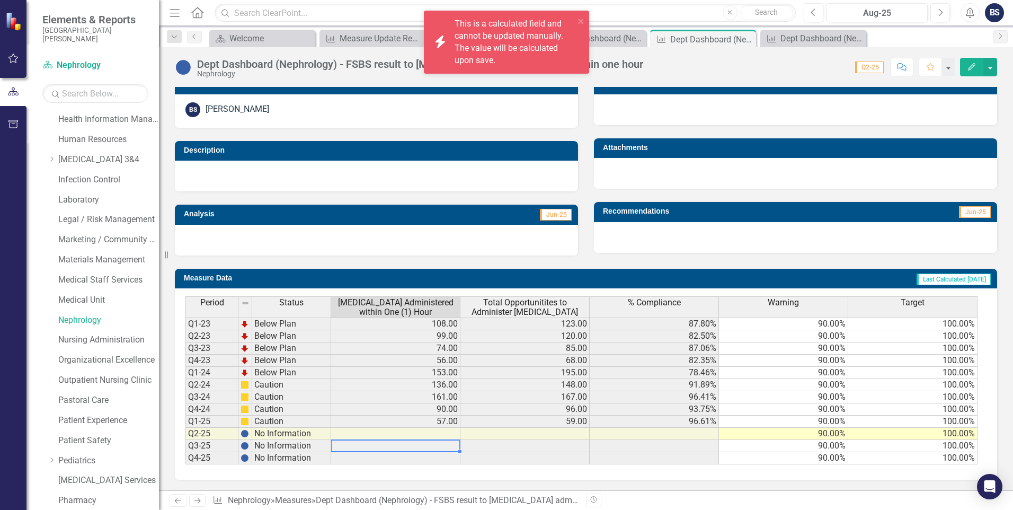
click at [412, 460] on td at bounding box center [395, 458] width 129 height 12
click at [411, 419] on td "57.00" at bounding box center [395, 422] width 129 height 12
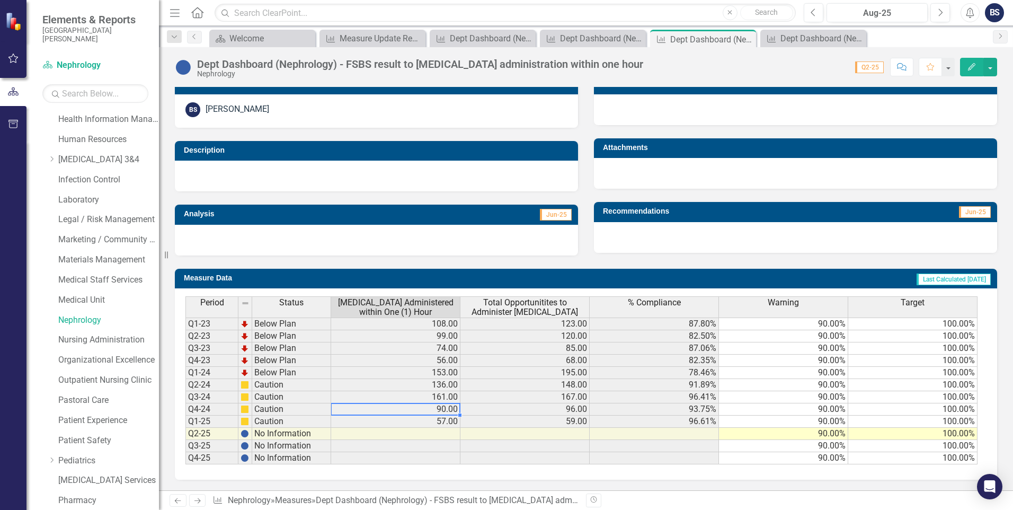
click at [428, 409] on td "90.00" at bounding box center [395, 409] width 129 height 12
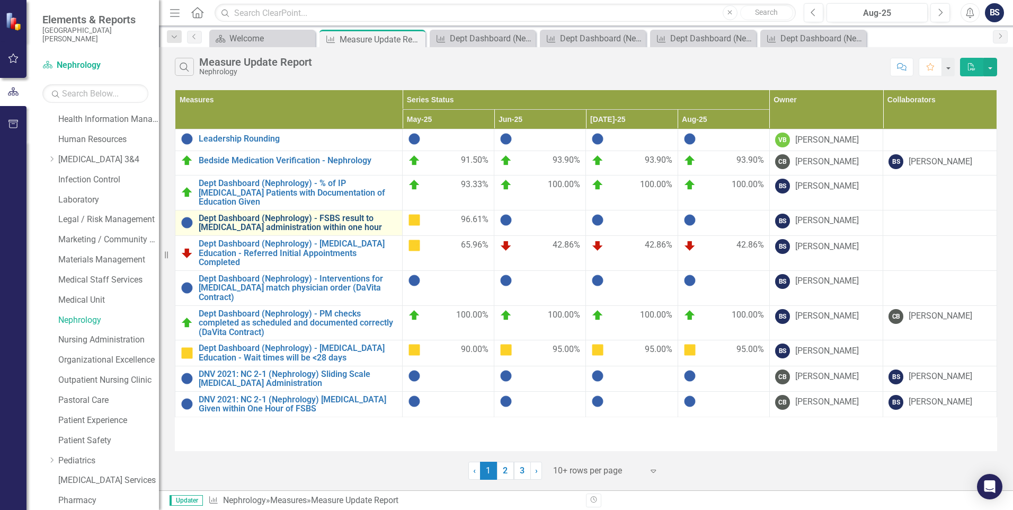
click at [336, 214] on link "Dept Dashboard (Nephrology) - FSBS result to [MEDICAL_DATA] administration with…" at bounding box center [298, 223] width 198 height 19
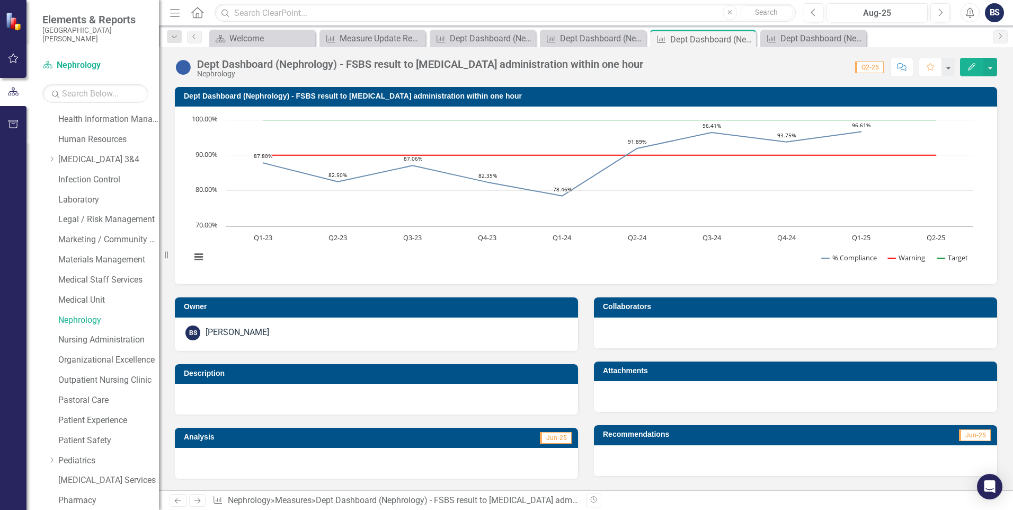
scroll to position [223, 0]
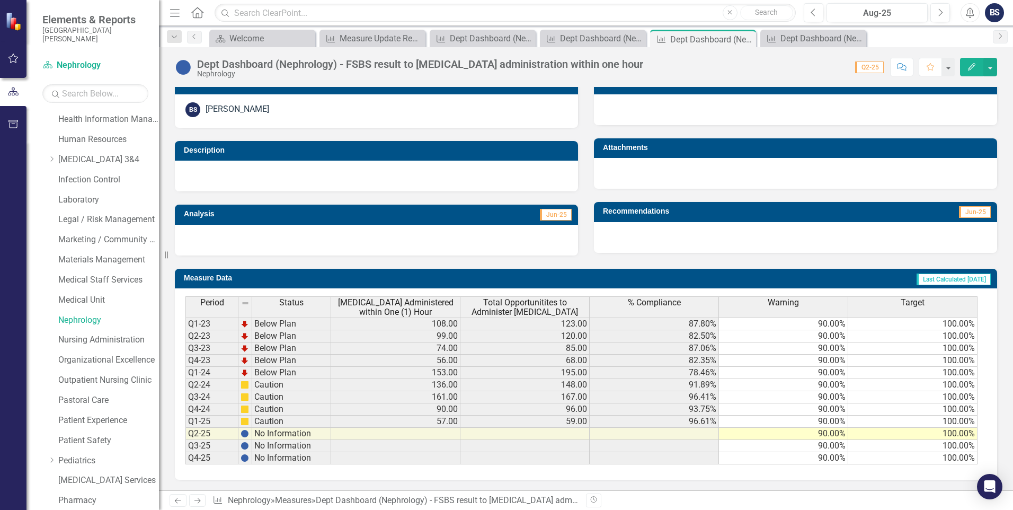
click at [427, 436] on td at bounding box center [395, 434] width 129 height 12
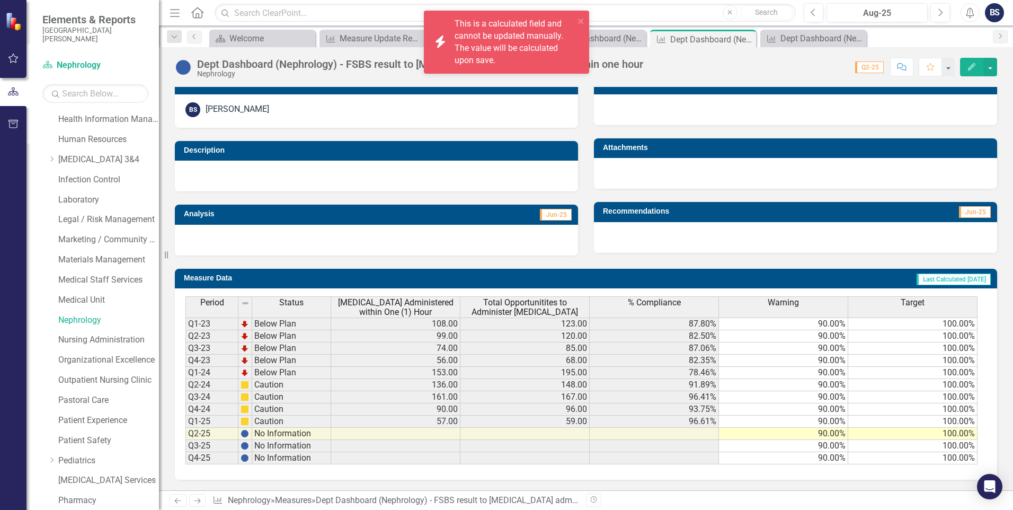
click at [586, 21] on save\ "icon.bolt This is a calculated field and cannot be updated manually. The value …" at bounding box center [506, 42] width 165 height 63
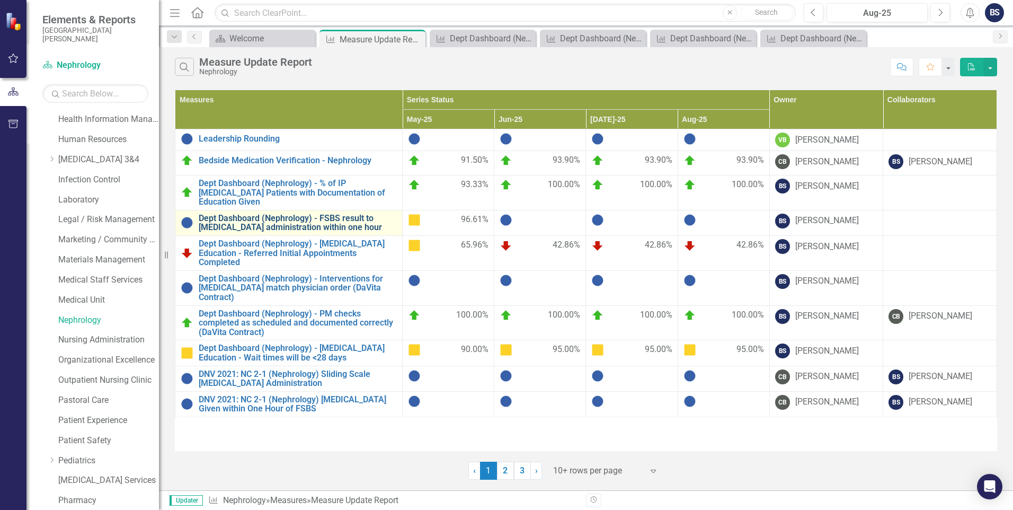
click at [294, 215] on link "Dept Dashboard (Nephrology) - FSBS result to [MEDICAL_DATA] administration with…" at bounding box center [298, 223] width 198 height 19
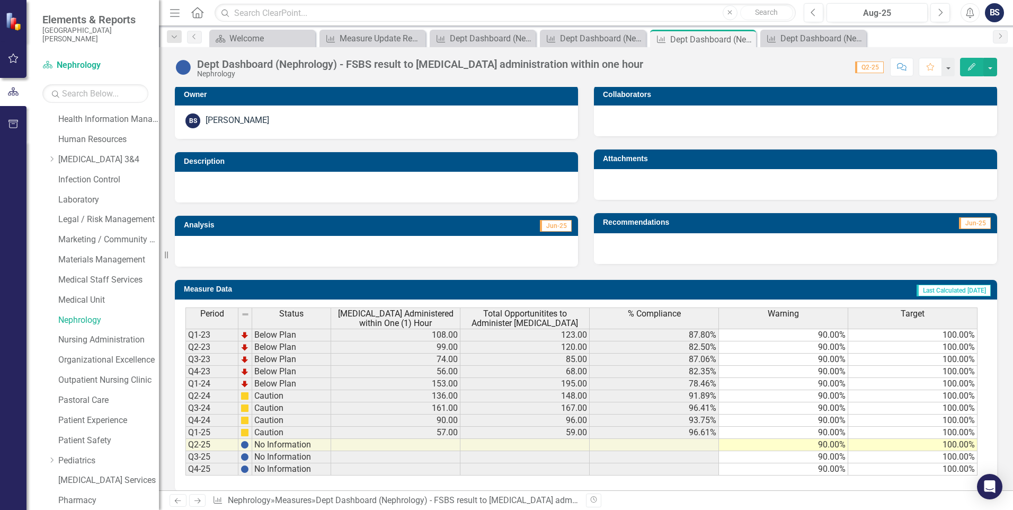
scroll to position [223, 0]
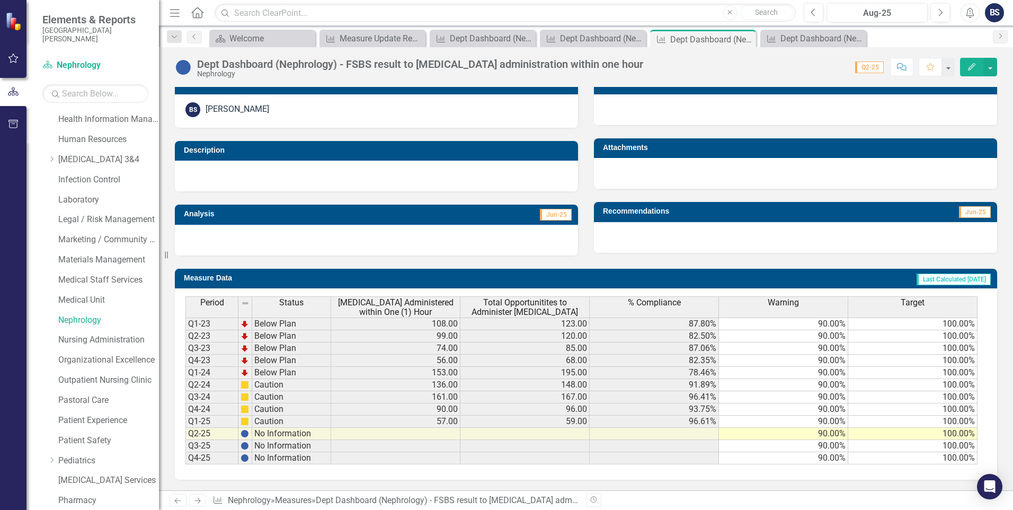
click at [292, 434] on td "No Information" at bounding box center [291, 434] width 79 height 12
click at [225, 431] on td "Q2-25" at bounding box center [212, 434] width 53 height 12
click at [228, 431] on td "Q2-25" at bounding box center [212, 434] width 53 height 12
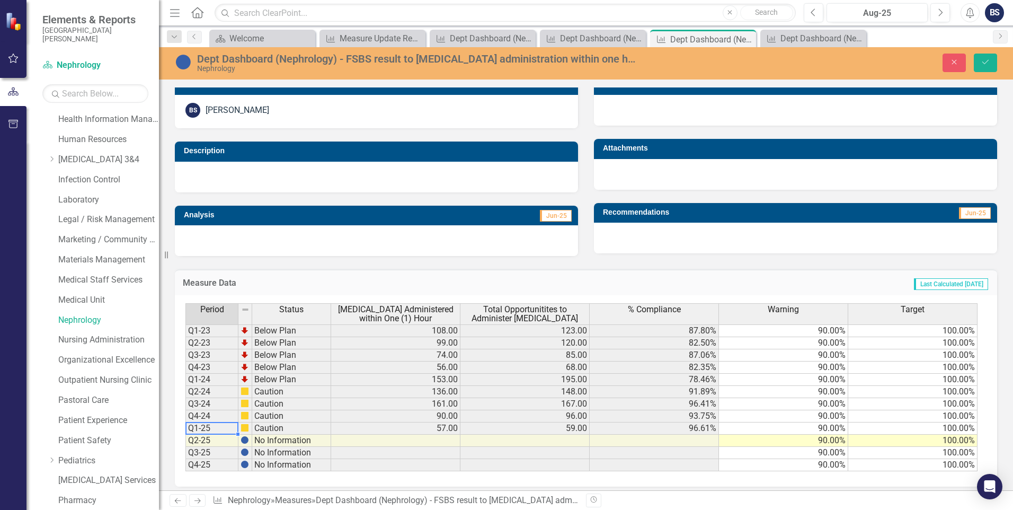
click at [228, 431] on td "Q1-25" at bounding box center [212, 428] width 53 height 12
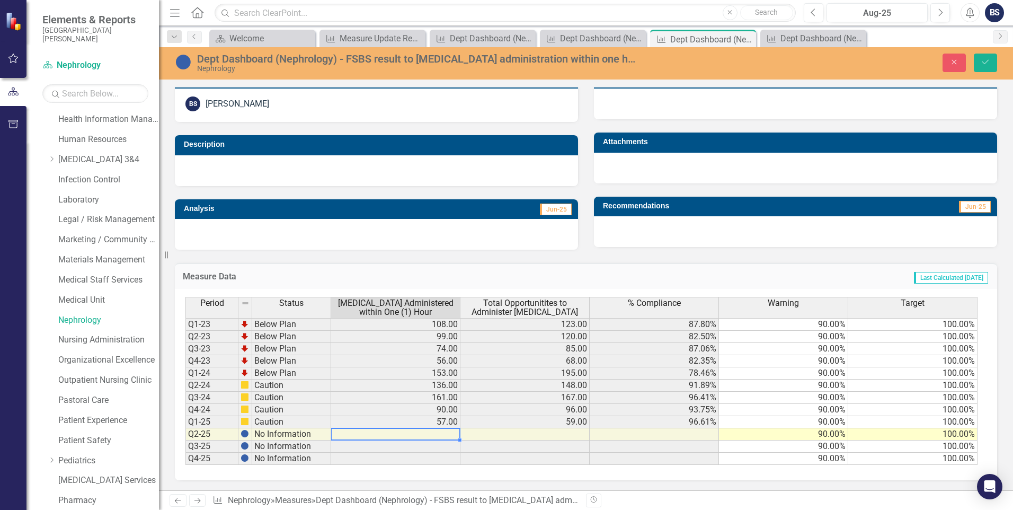
click at [342, 432] on td at bounding box center [395, 434] width 129 height 12
click at [981, 60] on button "Save" at bounding box center [985, 63] width 23 height 19
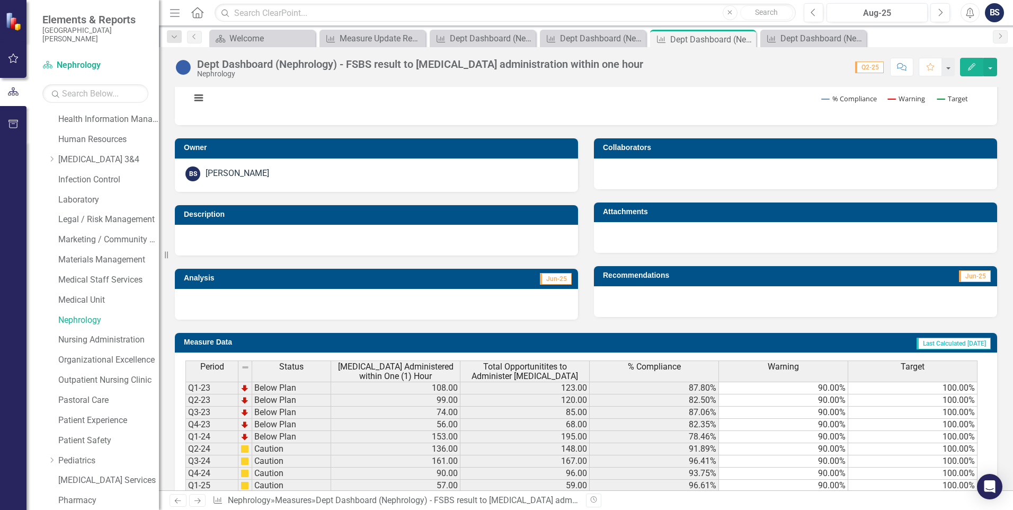
scroll to position [223, 0]
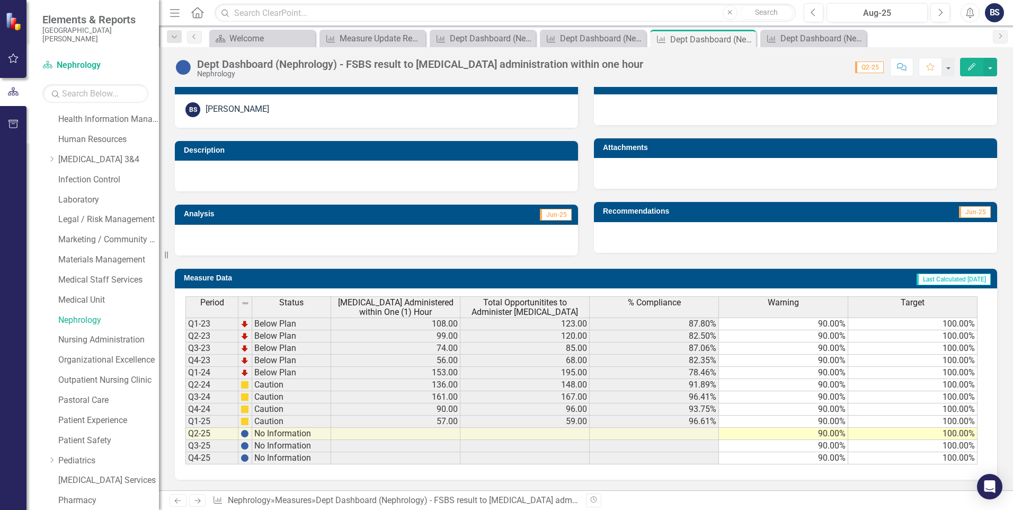
click at [446, 434] on td at bounding box center [395, 434] width 129 height 12
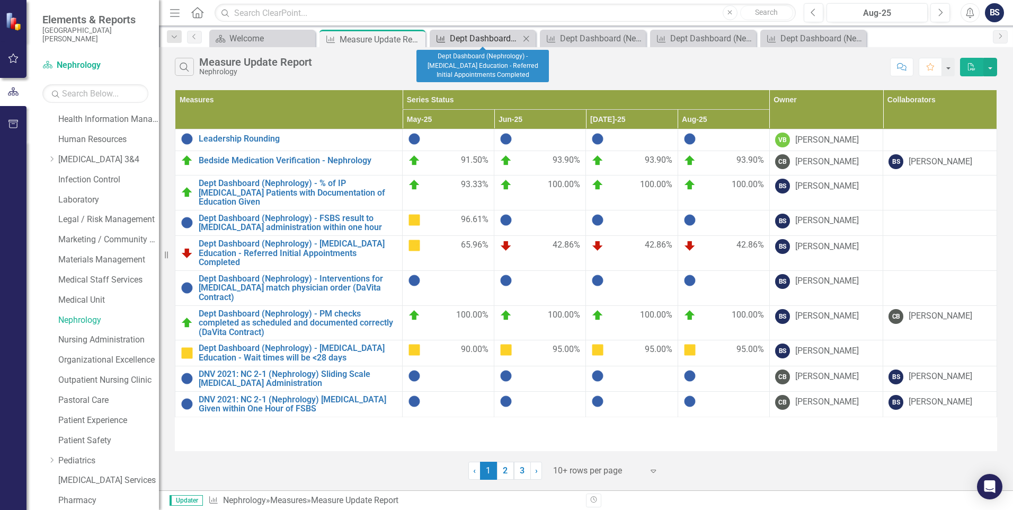
click at [488, 40] on div "Dept Dashboard (Nephrology) - [MEDICAL_DATA] Education - Referred Initial Appoi…" at bounding box center [485, 38] width 70 height 13
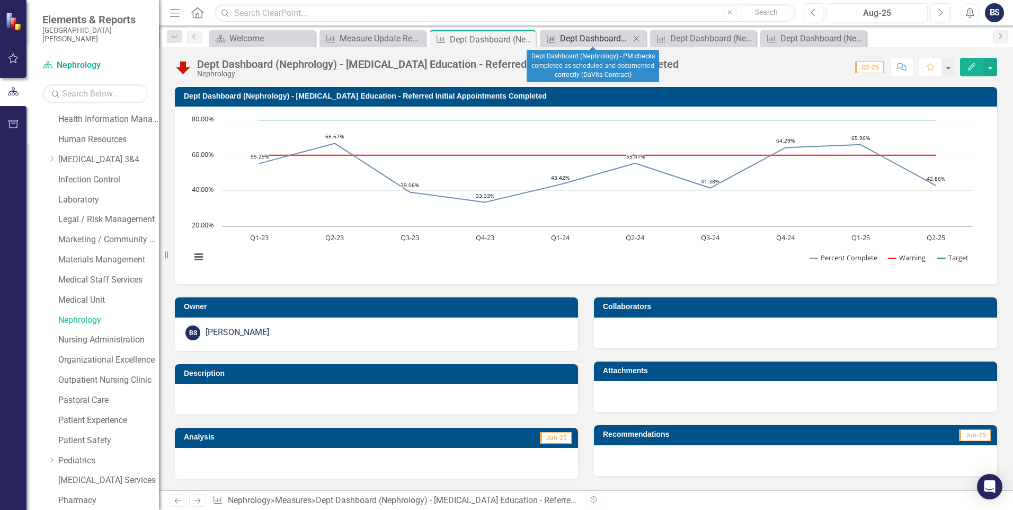
click at [588, 39] on div "Dept Dashboard (Nephrology) - PM checks completed as scheduled and documented c…" at bounding box center [595, 38] width 70 height 13
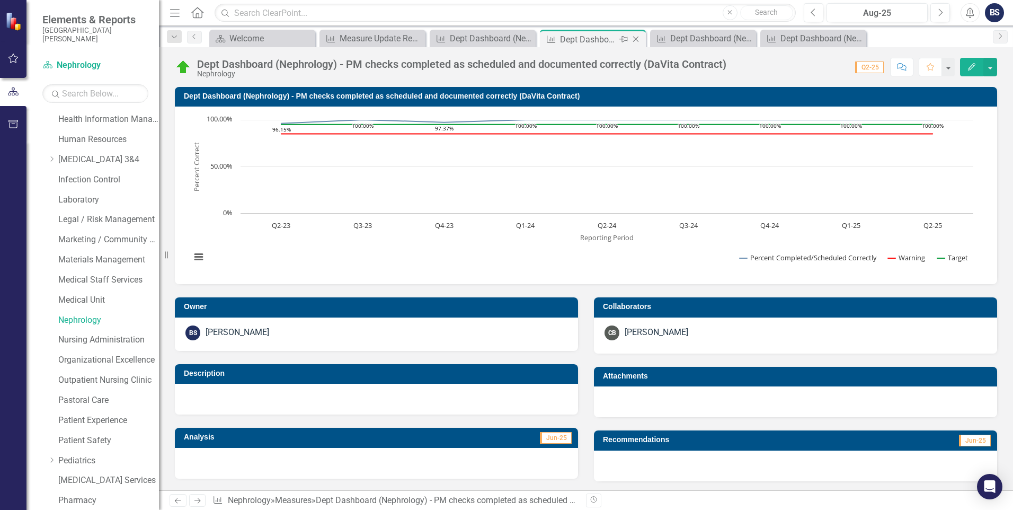
click at [638, 40] on icon "Close" at bounding box center [636, 39] width 11 height 8
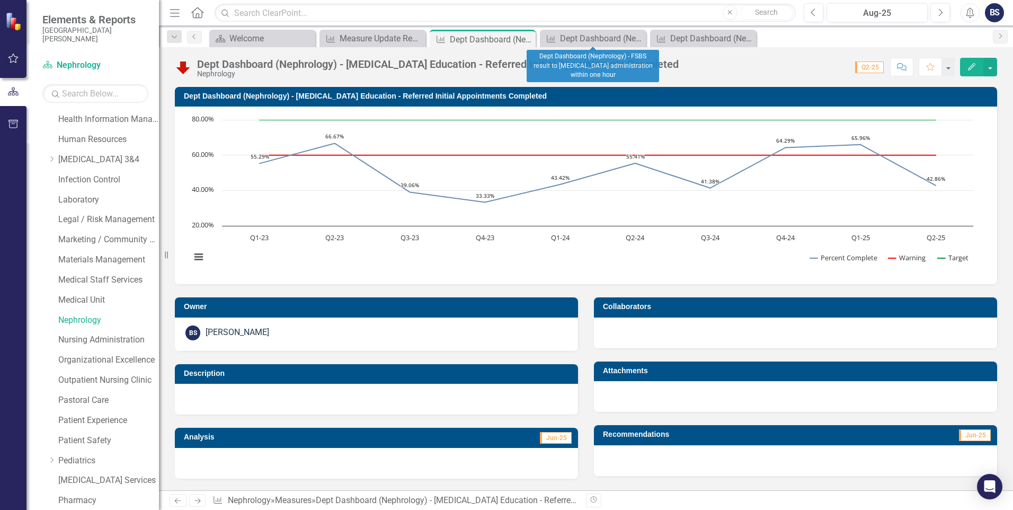
click at [0, 0] on icon "Close" at bounding box center [0, 0] width 0 height 0
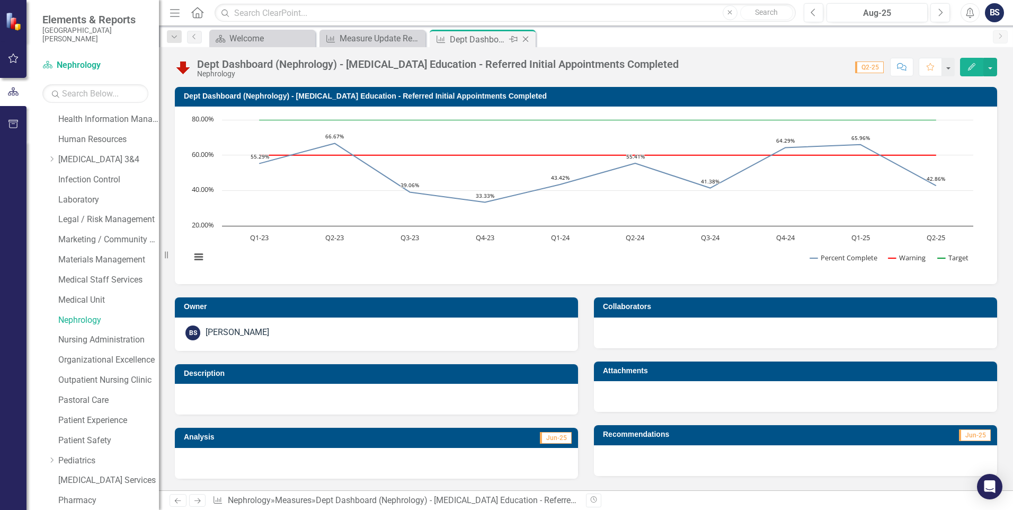
click at [528, 38] on icon "Close" at bounding box center [525, 39] width 11 height 8
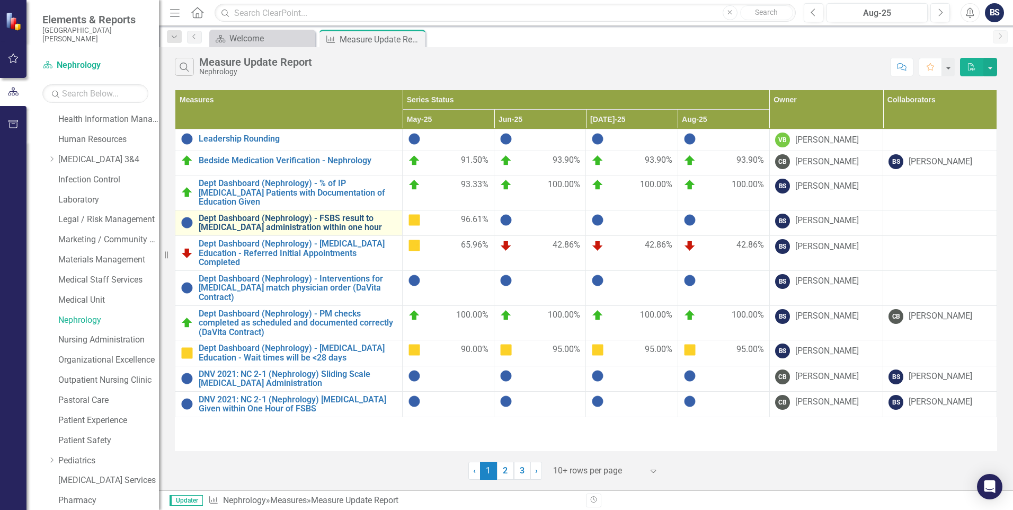
click at [345, 214] on link "Dept Dashboard (Nephrology) - FSBS result to [MEDICAL_DATA] administration with…" at bounding box center [298, 223] width 198 height 19
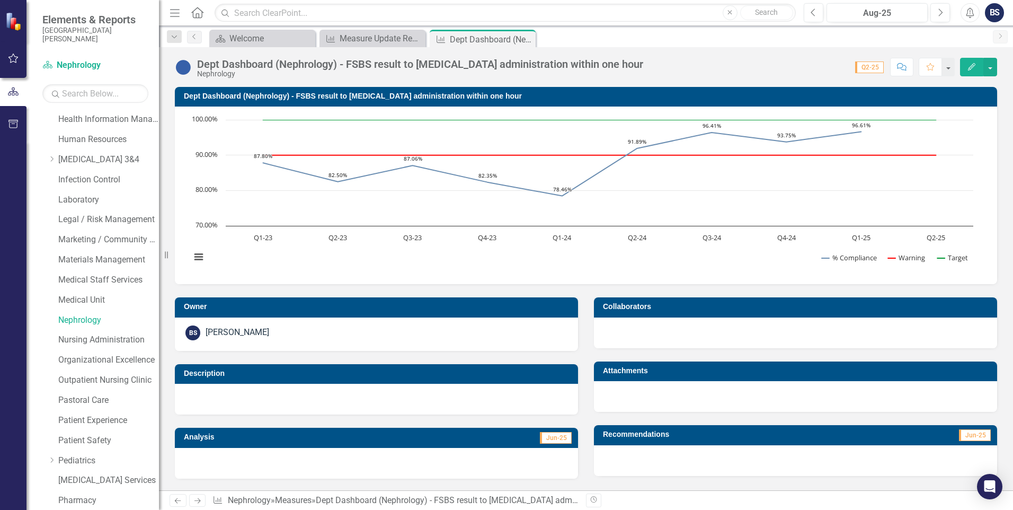
scroll to position [212, 0]
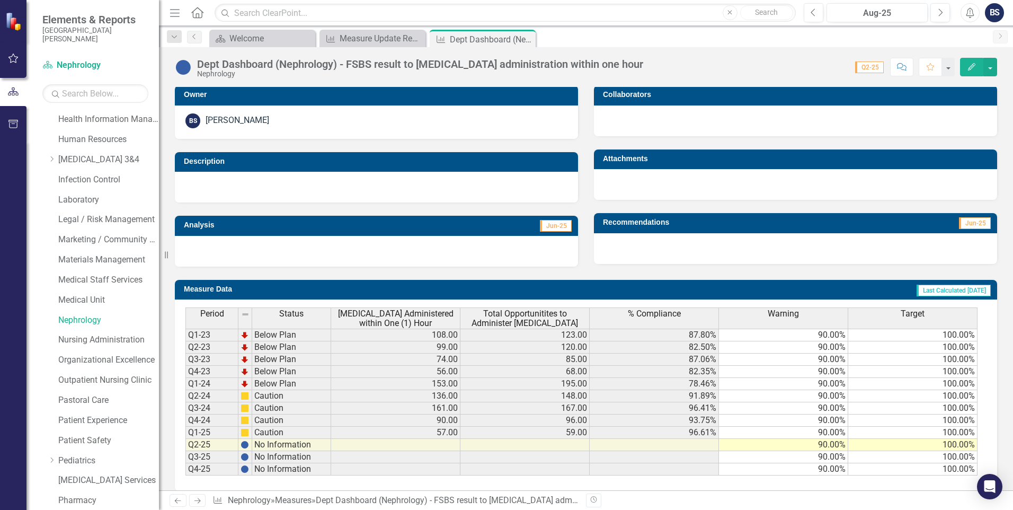
click at [421, 445] on td at bounding box center [395, 445] width 129 height 12
